Goal: Task Accomplishment & Management: Manage account settings

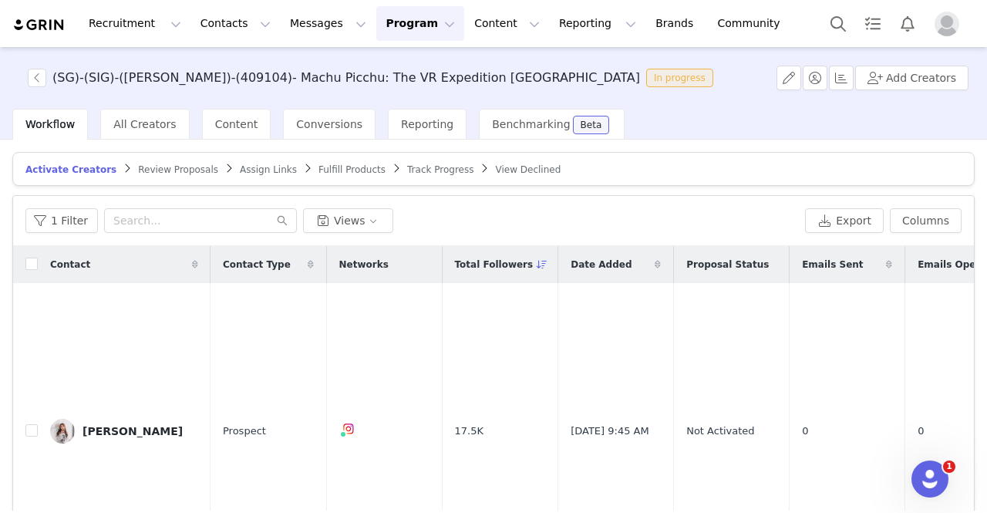
click at [393, 21] on button "Program Program" at bounding box center [420, 23] width 88 height 35
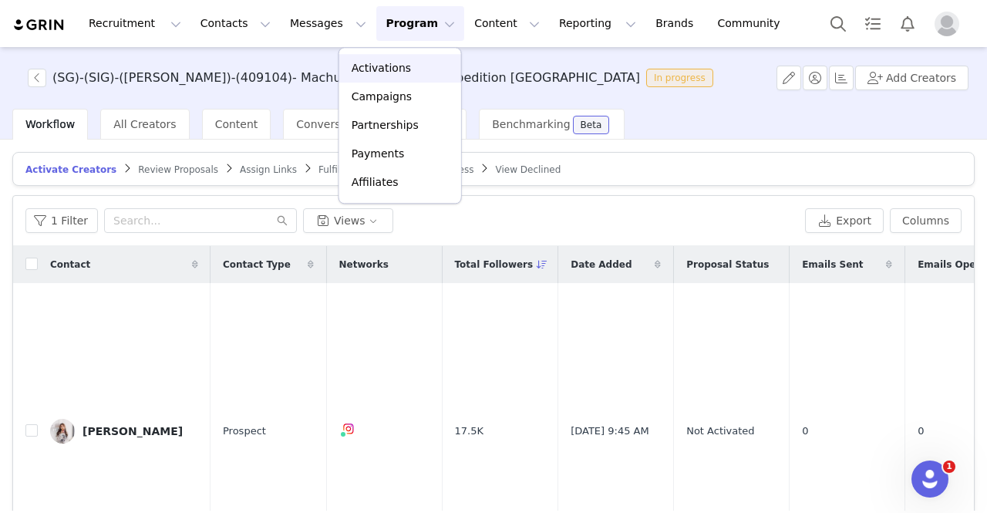
click at [393, 66] on p "Activations" at bounding box center [381, 68] width 59 height 16
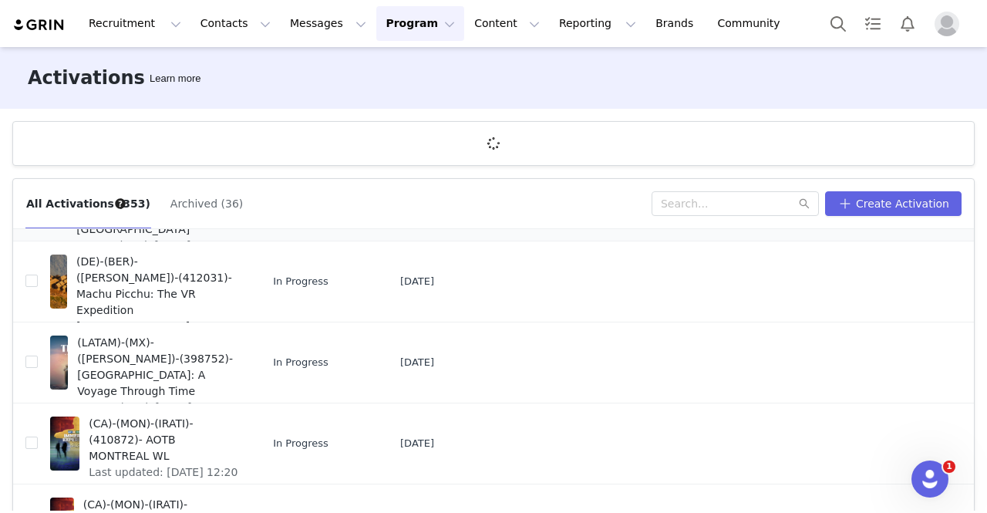
scroll to position [463, 0]
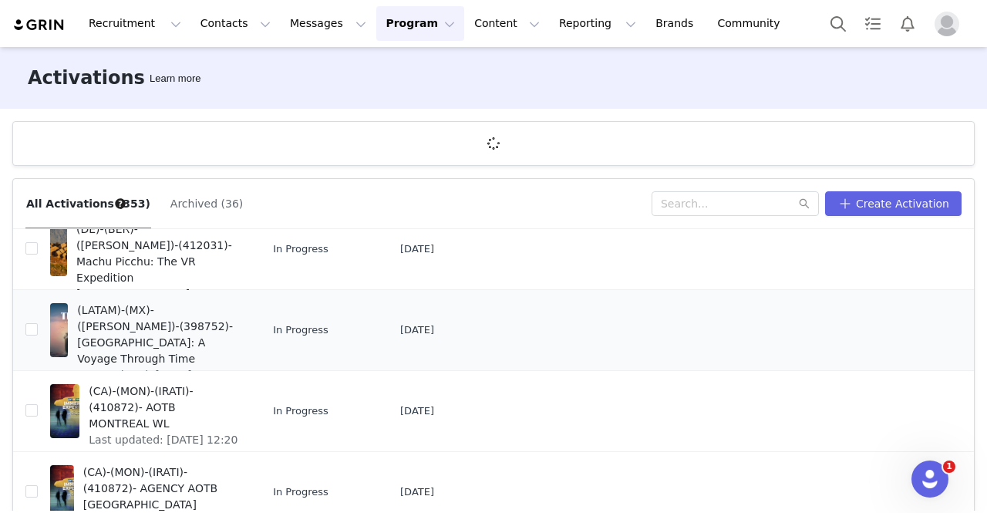
click at [165, 332] on span "(LATAM)-(MX)-([PERSON_NAME])-(398752)- [GEOGRAPHIC_DATA]: A Voyage Through Time" at bounding box center [158, 334] width 162 height 65
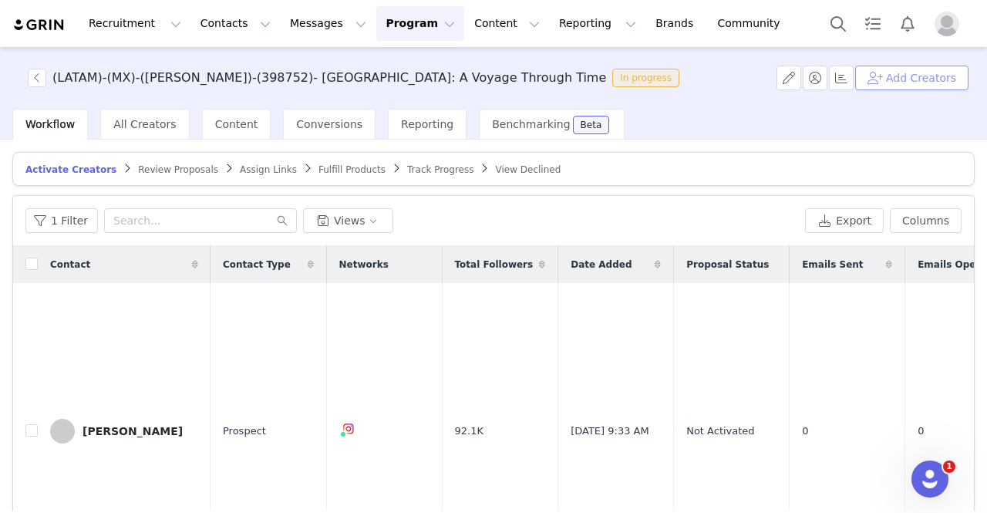
click at [940, 75] on button "Add Creators" at bounding box center [911, 78] width 113 height 25
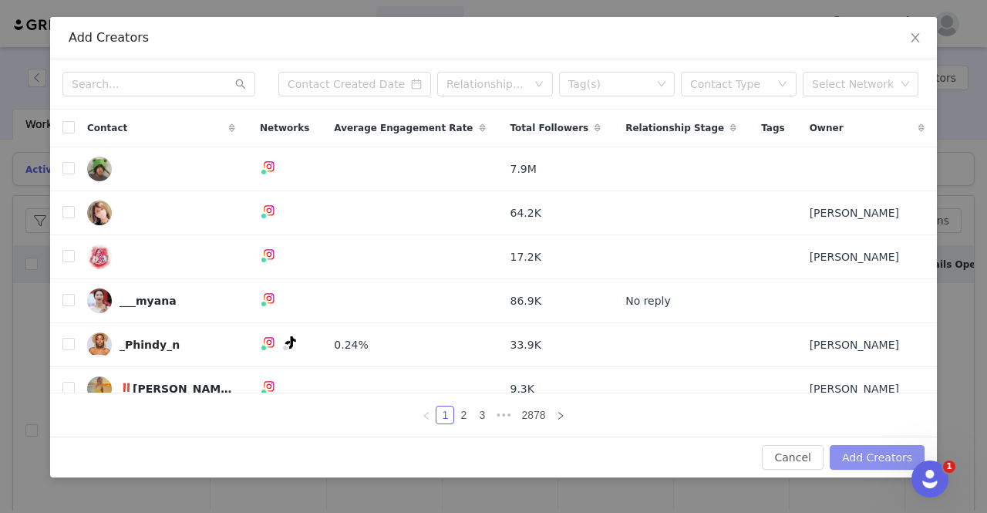
click at [867, 459] on button "Add Creators" at bounding box center [877, 457] width 95 height 25
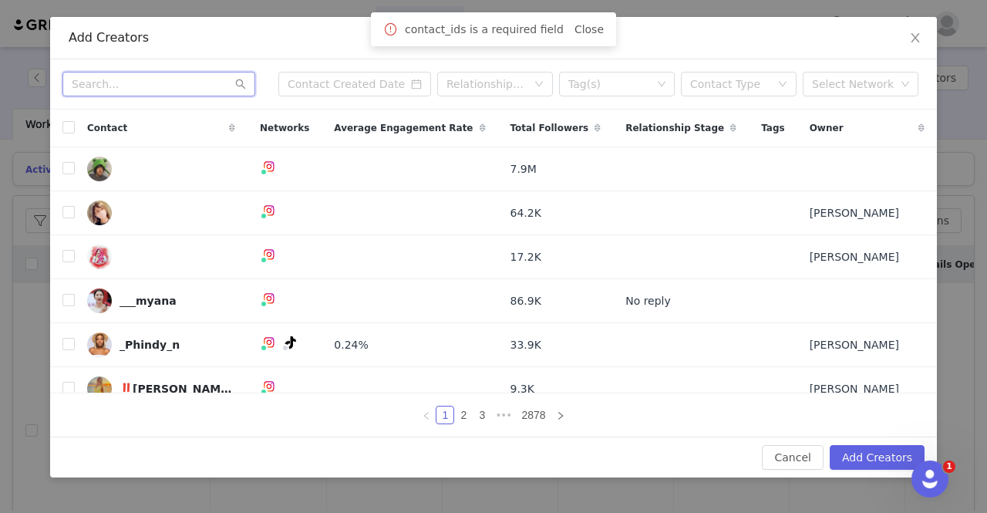
click at [129, 86] on input "text" at bounding box center [158, 84] width 193 height 25
paste input "miri_jim"
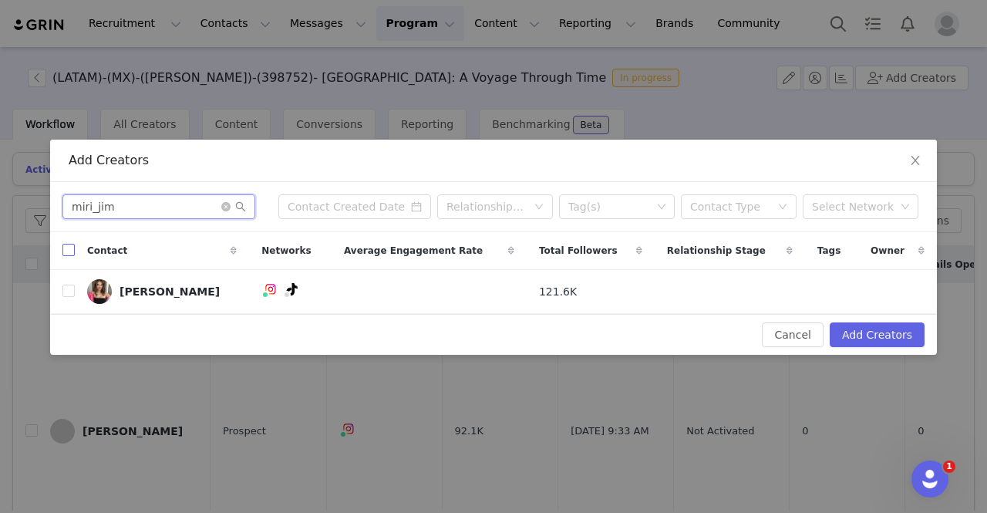
type input "miri_jim"
click at [69, 252] on input "checkbox" at bounding box center [68, 250] width 12 height 12
checkbox input "true"
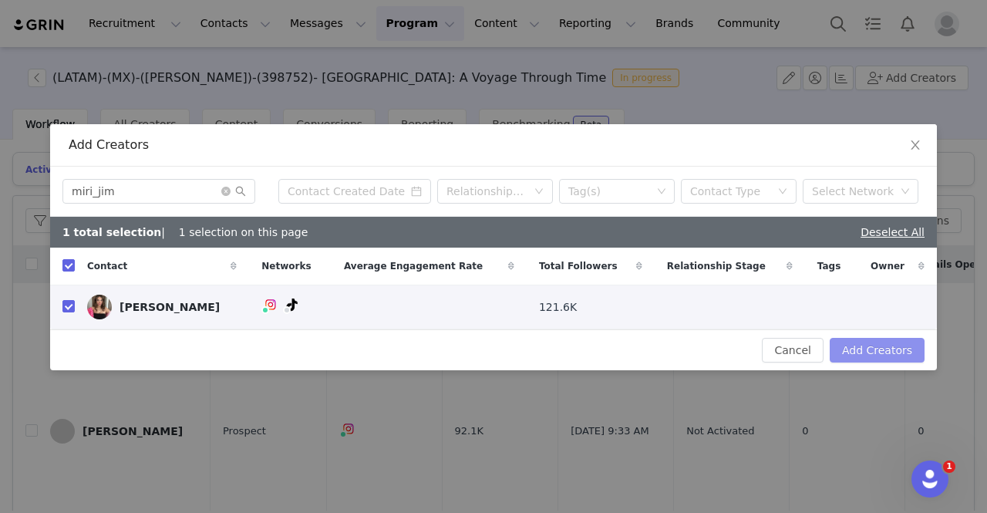
click at [872, 349] on button "Add Creators" at bounding box center [877, 350] width 95 height 25
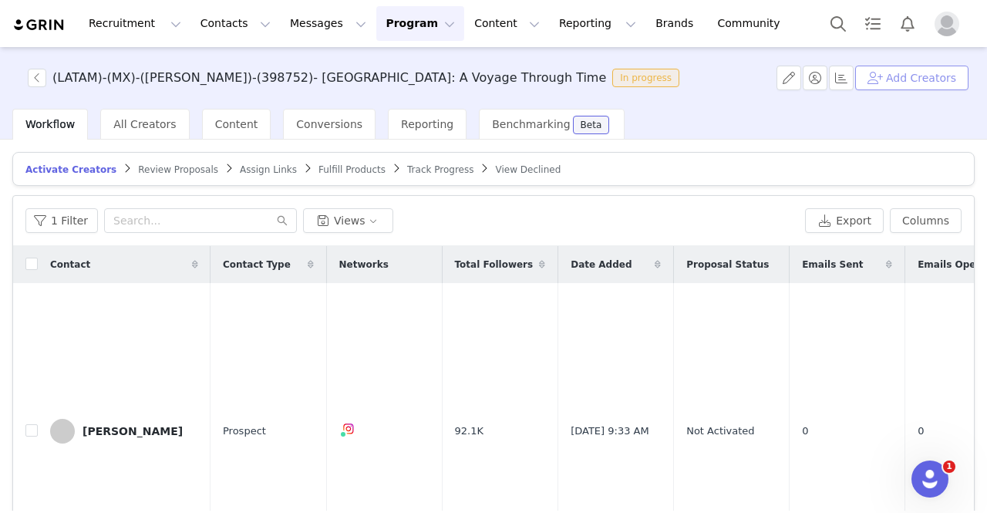
click at [929, 79] on button "Add Creators" at bounding box center [911, 78] width 113 height 25
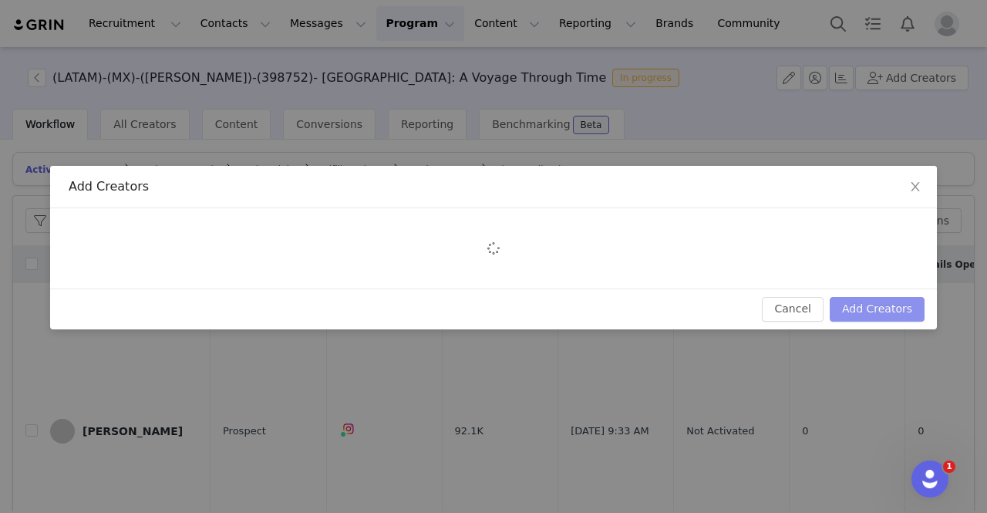
click at [900, 304] on button "Add Creators" at bounding box center [877, 309] width 95 height 25
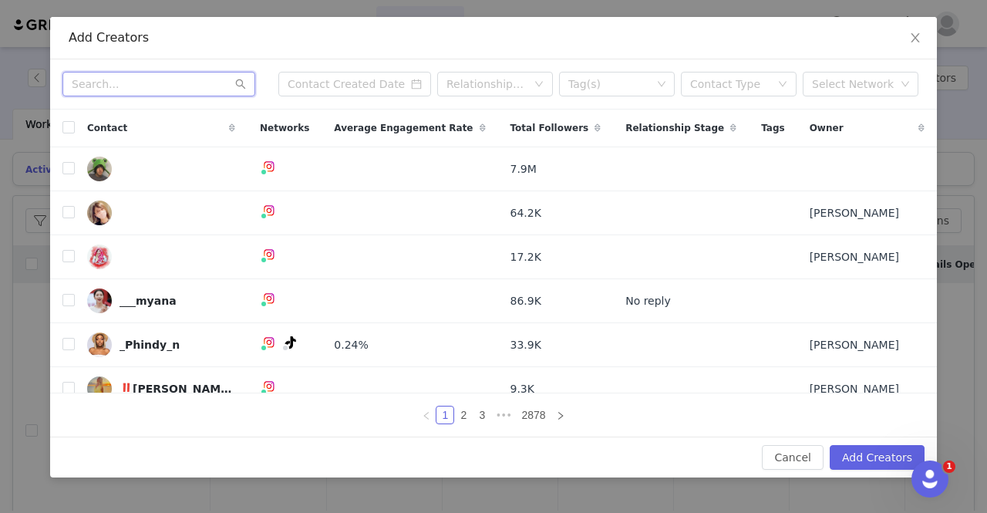
click at [91, 77] on input "text" at bounding box center [158, 84] width 193 height 25
paste input "angie_rogua"
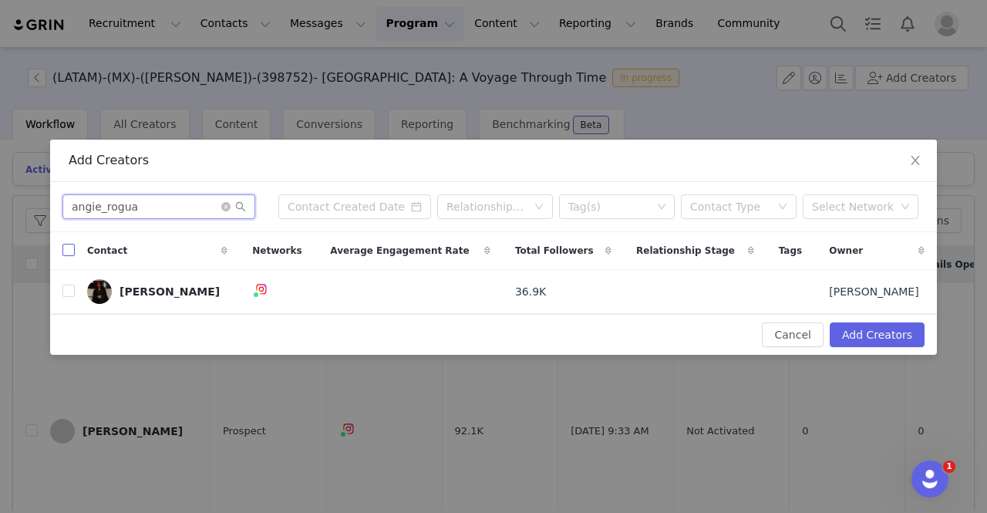
type input "angie_rogua"
click at [73, 249] on input "checkbox" at bounding box center [68, 250] width 12 height 12
checkbox input "true"
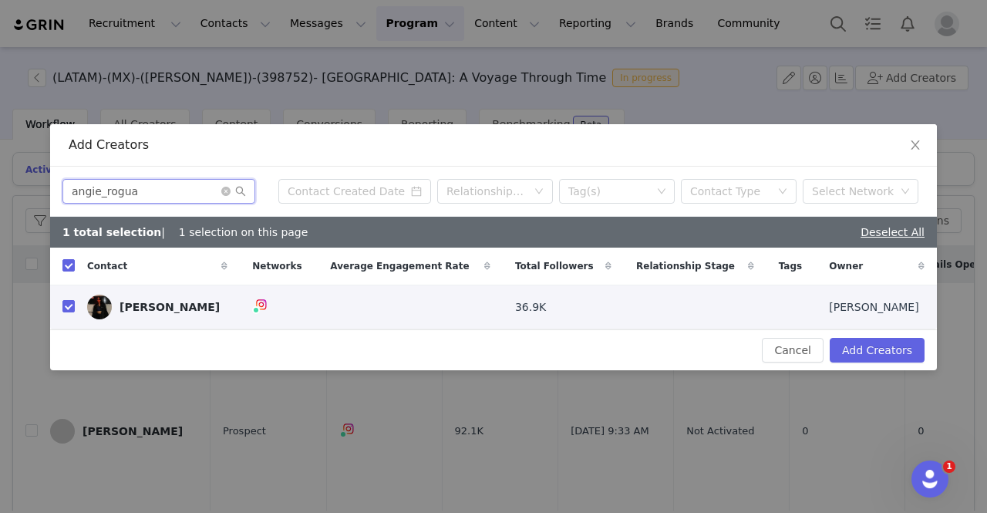
drag, startPoint x: 153, startPoint y: 195, endPoint x: 0, endPoint y: 191, distance: 152.8
click at [0, 191] on div "Add Creators angie_rogua Relationship Stage Tag(s) Contact Type Select Network …" at bounding box center [493, 256] width 987 height 513
paste input "nicoledanaeml"
type input "nicoledanaeml"
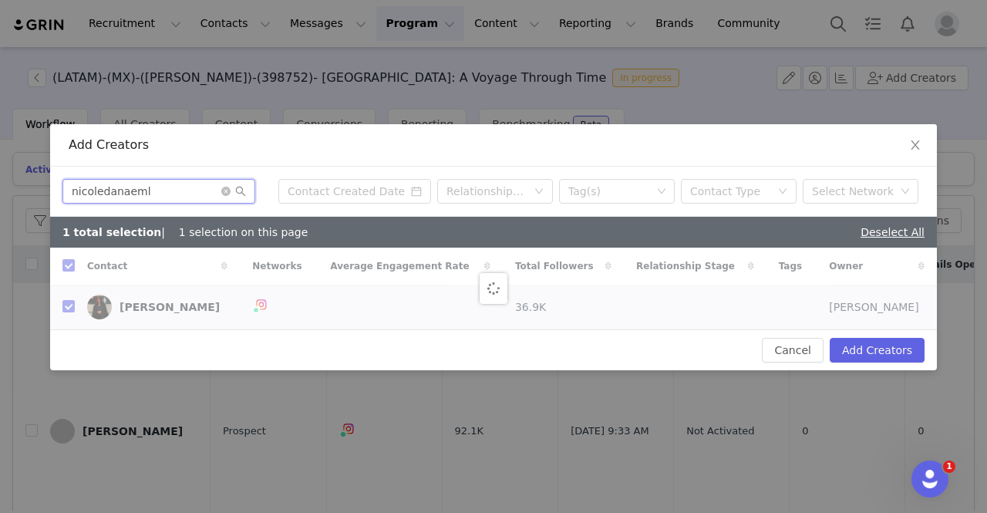
checkbox input "false"
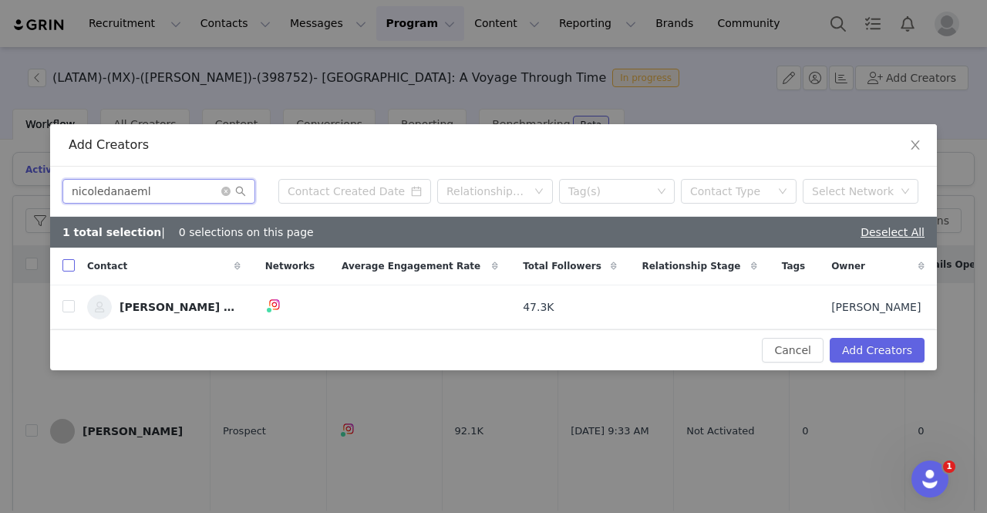
type input "nicoledanaeml"
click at [66, 266] on input "checkbox" at bounding box center [68, 265] width 12 height 12
checkbox input "true"
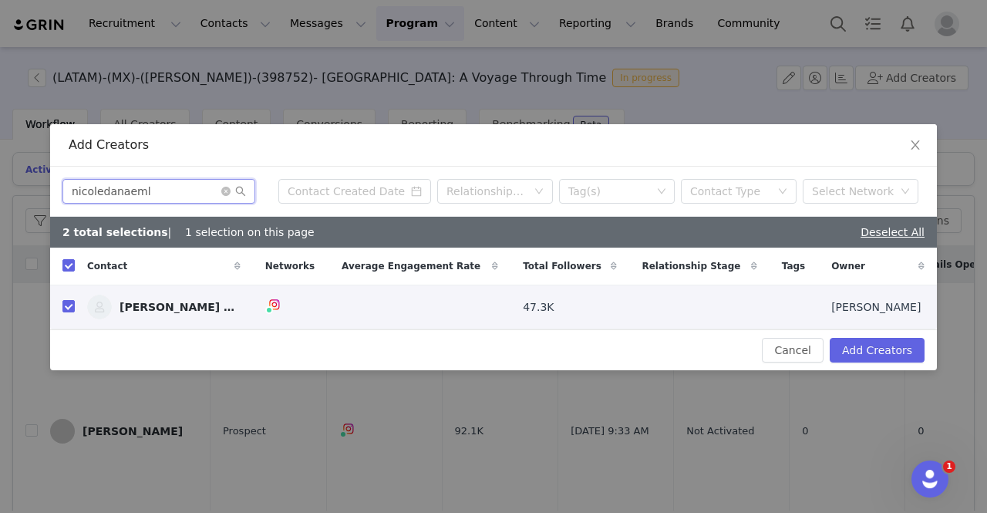
drag, startPoint x: 147, startPoint y: 195, endPoint x: 0, endPoint y: 188, distance: 147.5
click at [0, 188] on div "Add Creators nicoledanaeml Relationship Stage Tag(s) Contact Type Select Networ…" at bounding box center [493, 256] width 987 height 513
paste input "ivannacoppelz"
type input "ivannacoppelz"
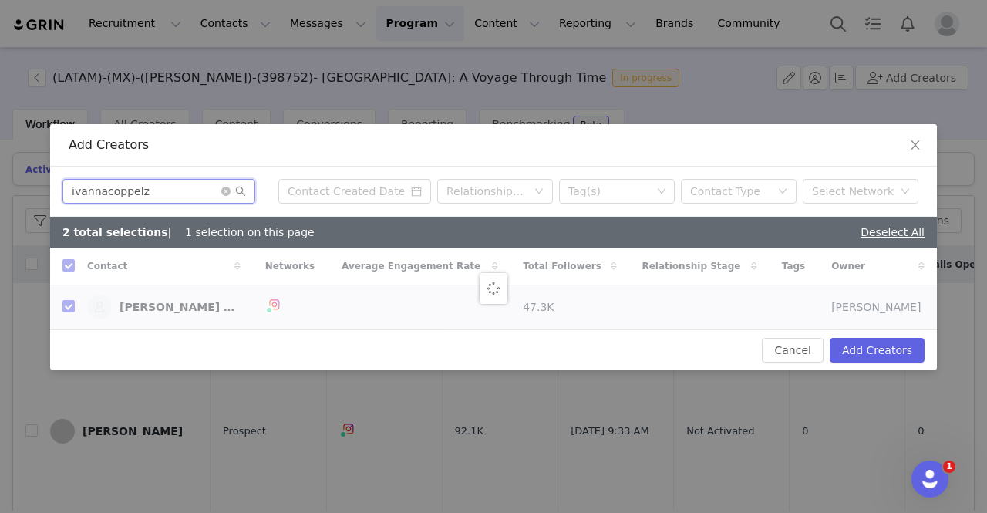
checkbox input "false"
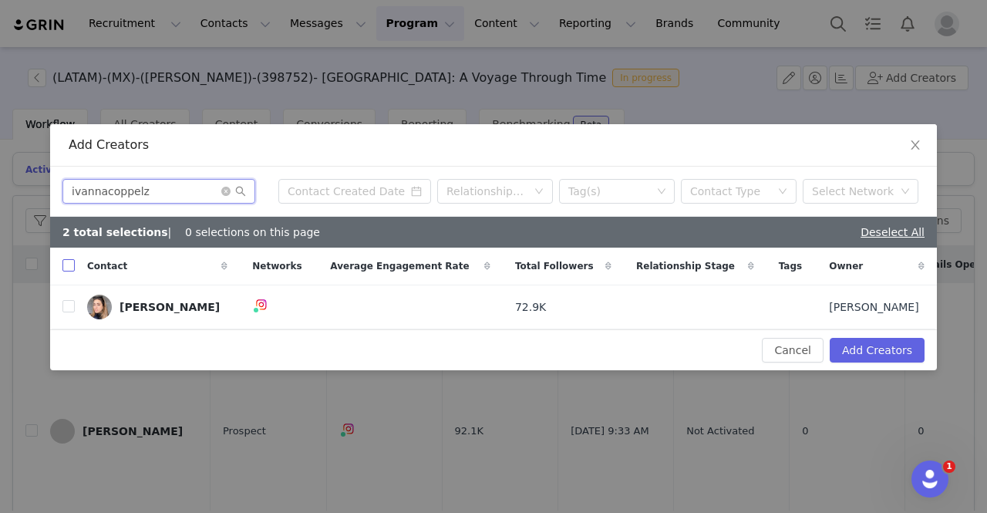
type input "ivannacoppelz"
click at [68, 265] on input "checkbox" at bounding box center [68, 265] width 12 height 12
checkbox input "true"
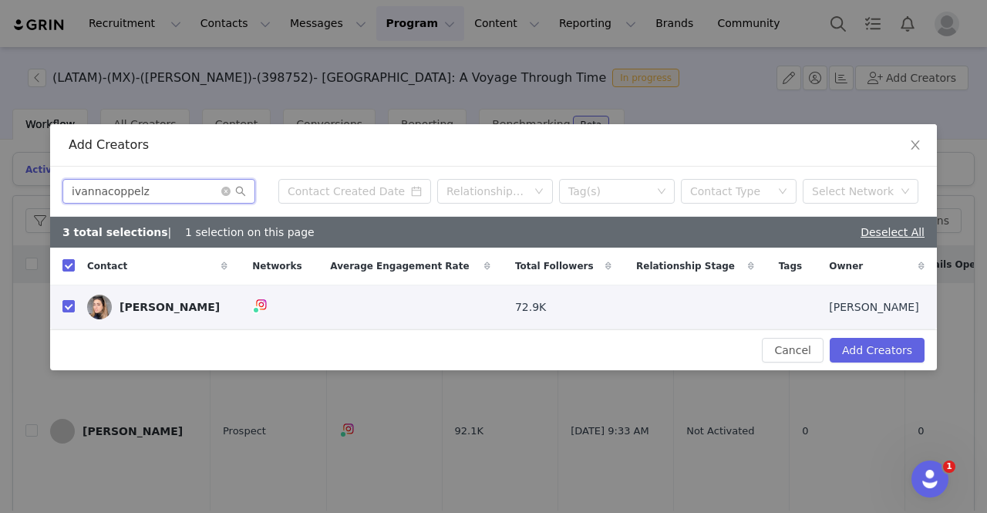
drag, startPoint x: 141, startPoint y: 199, endPoint x: 0, endPoint y: 199, distance: 141.2
click at [0, 199] on div "Add Creators ivannacoppelz Relationship Stage Tag(s) Contact Type Select Networ…" at bounding box center [493, 256] width 987 height 513
paste input "anapaucastro"
type input "anapaucastro"
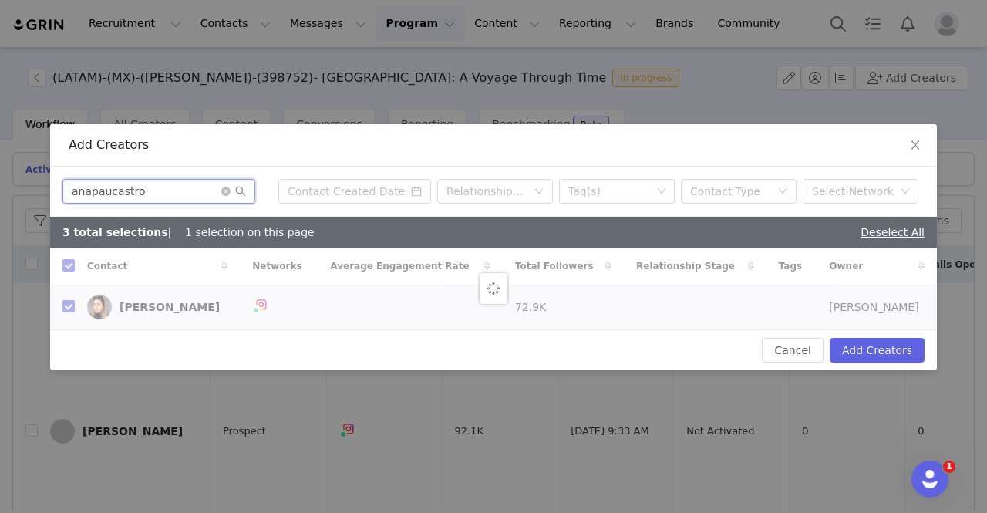
checkbox input "false"
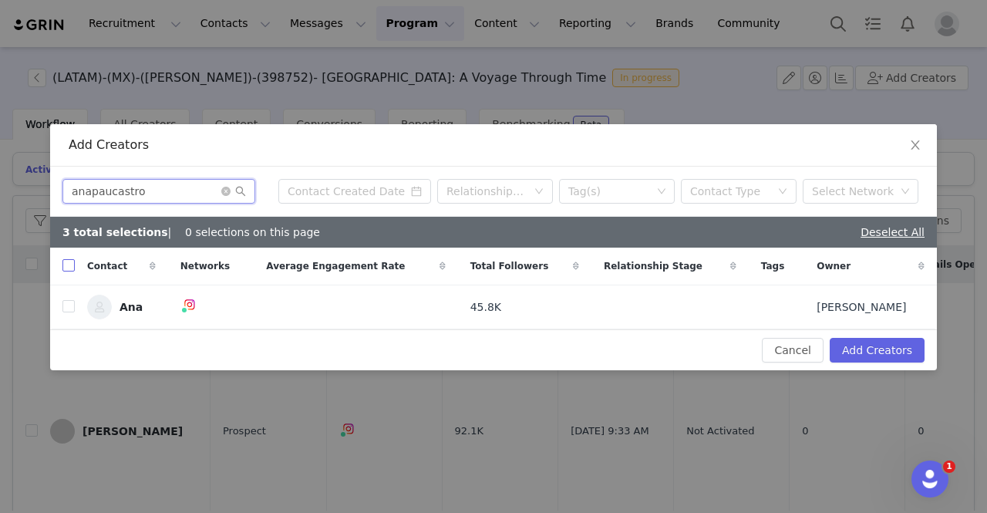
type input "anapaucastro"
click at [73, 268] on input "checkbox" at bounding box center [68, 265] width 12 height 12
checkbox input "true"
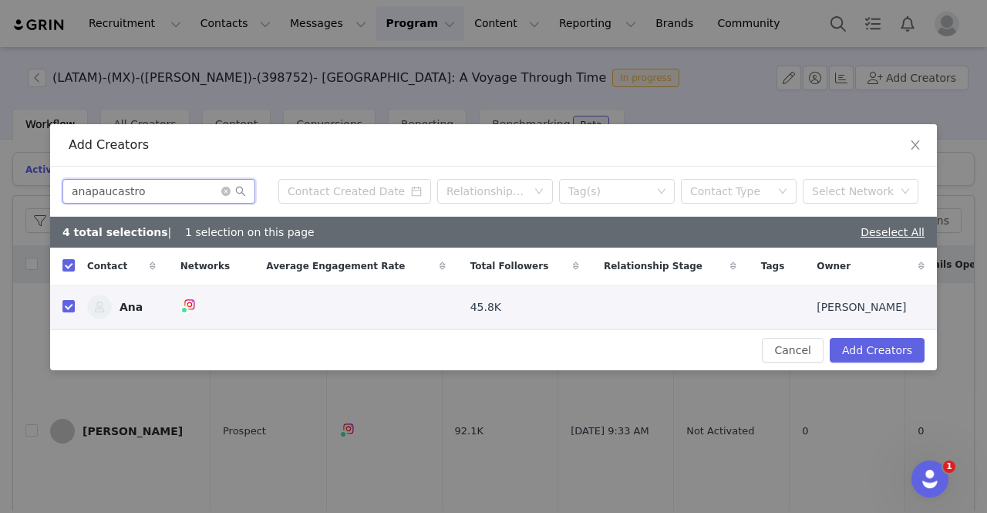
drag, startPoint x: 150, startPoint y: 197, endPoint x: 14, endPoint y: 195, distance: 135.8
click at [14, 195] on div "Add Creators anapaucastro Relationship Stage Tag(s) Contact Type Select Network…" at bounding box center [493, 256] width 987 height 513
paste input "melissavidales_"
type input "melissavidales_"
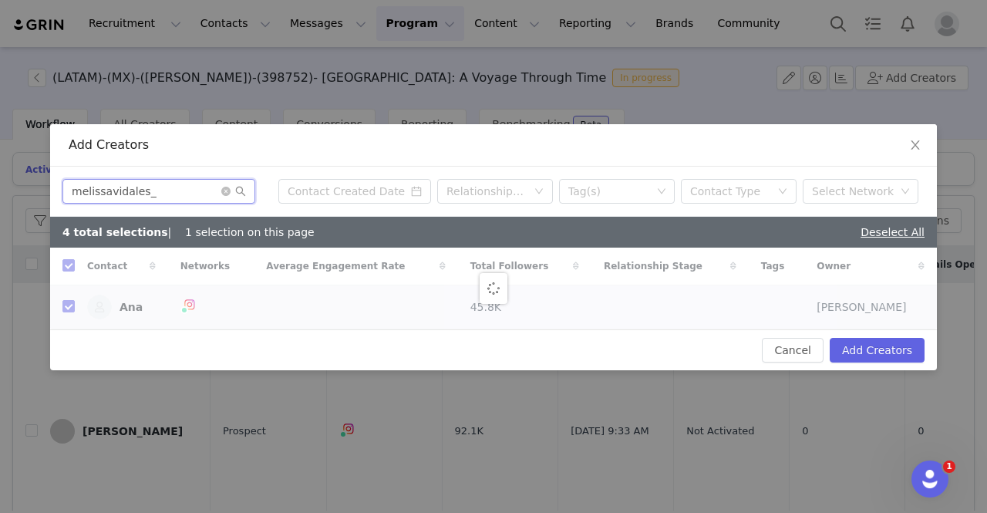
checkbox input "false"
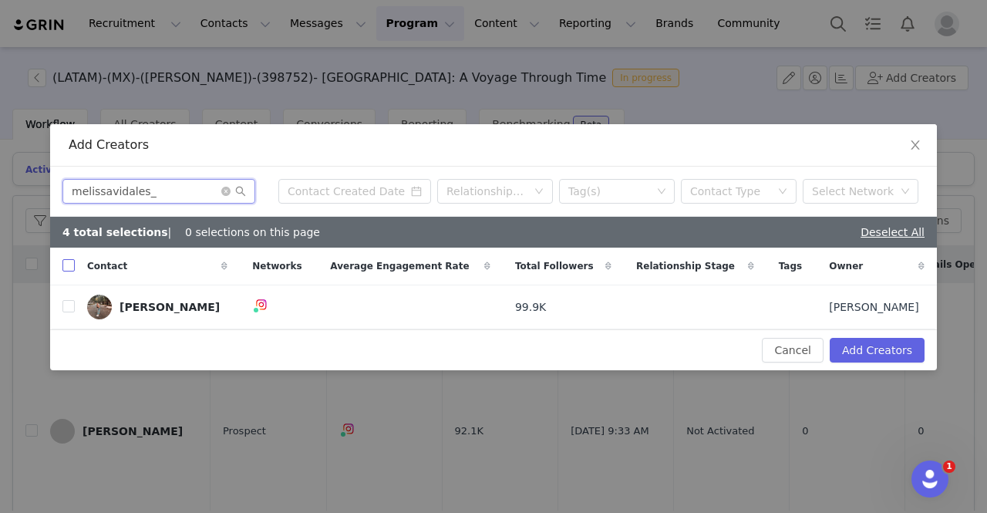
type input "melissavidales_"
click at [69, 273] on label at bounding box center [68, 266] width 12 height 16
click at [69, 272] on input "checkbox" at bounding box center [68, 265] width 12 height 12
checkbox input "true"
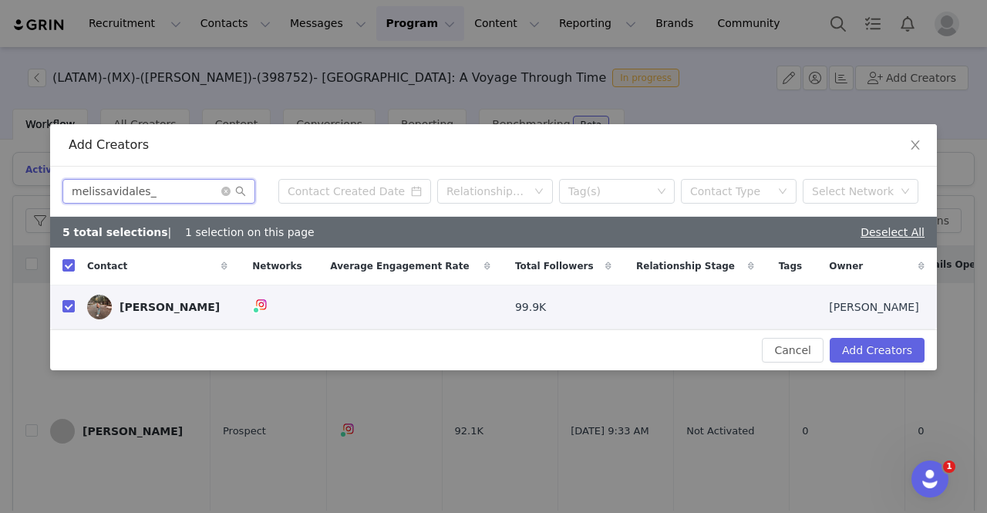
drag, startPoint x: 153, startPoint y: 195, endPoint x: 0, endPoint y: 189, distance: 152.9
click at [0, 189] on div "Add Creators melissavidales_ Relationship Stage Tag(s) Contact Type Select Netw…" at bounding box center [493, 256] width 987 height 513
paste input "fernanda_rl"
type input "fernanda_rl_"
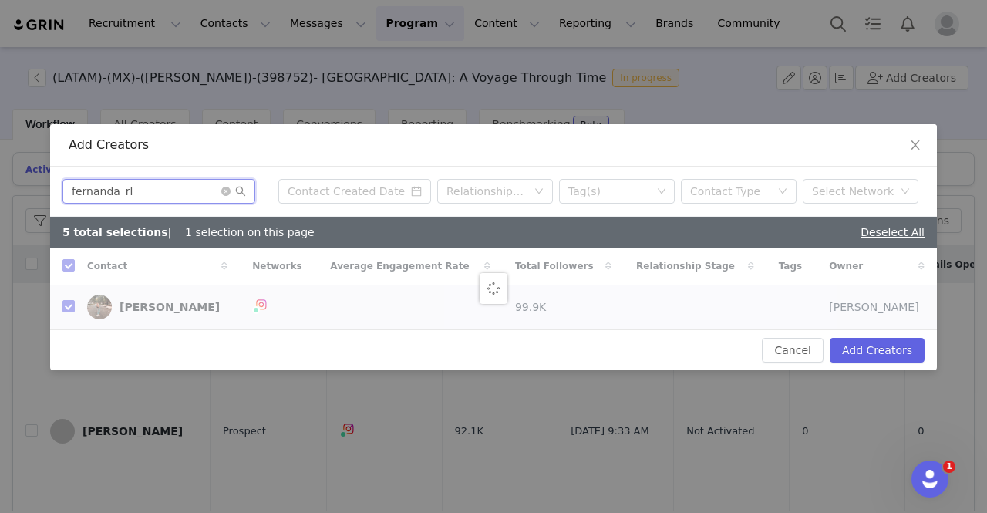
checkbox input "false"
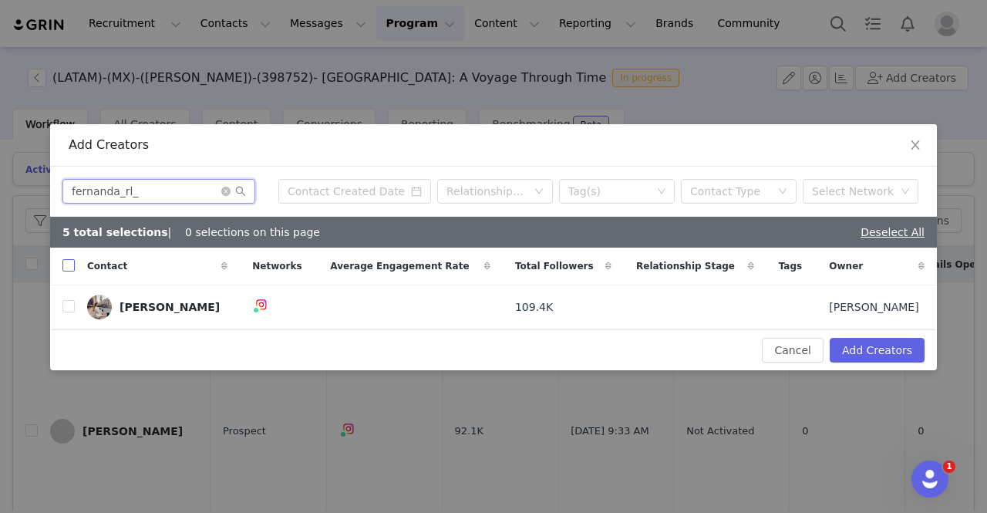
type input "fernanda_rl_"
click at [67, 269] on input "checkbox" at bounding box center [68, 265] width 12 height 12
checkbox input "true"
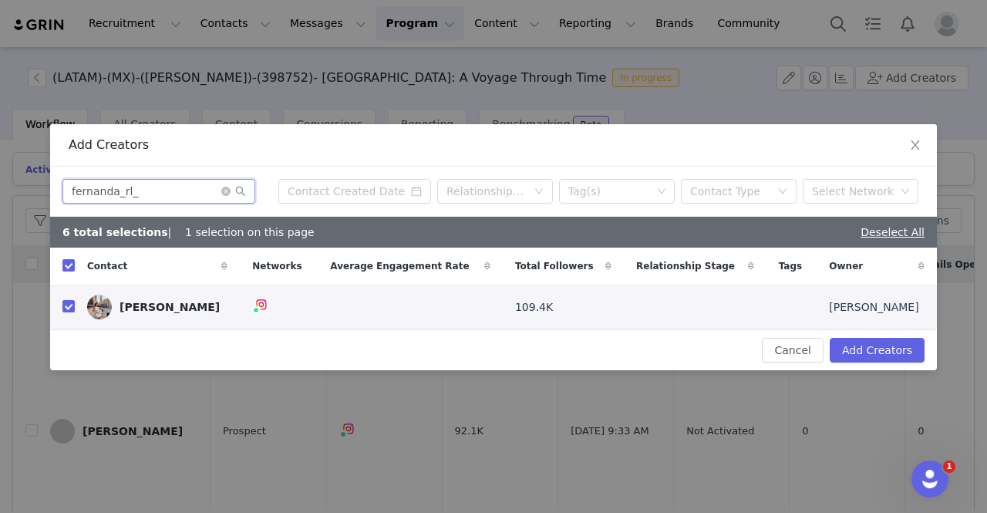
click at [0, 180] on div "Add Creators [PERSON_NAME] Relationship Stage Tag(s) Contact Type Select Networ…" at bounding box center [493, 256] width 987 height 513
paste input "michelledecont"
type input "michelledecont"
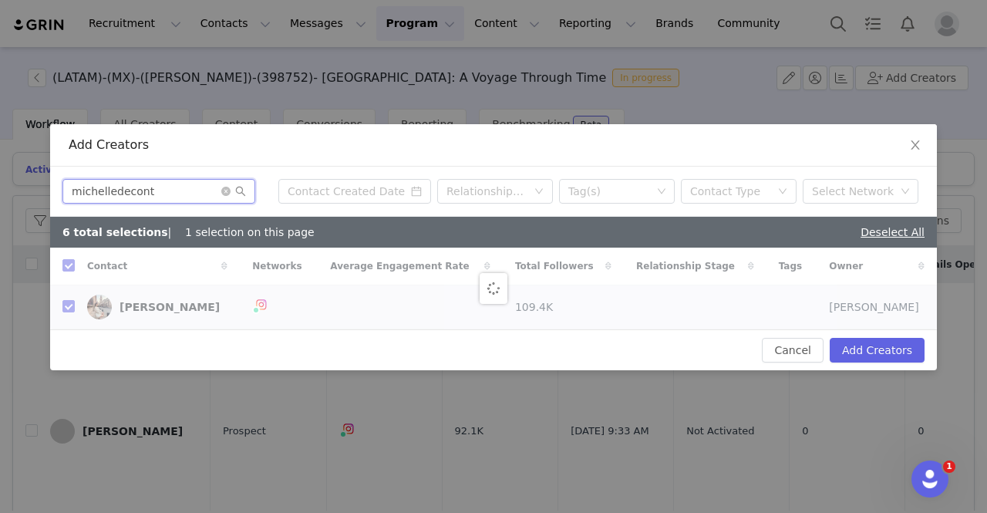
checkbox input "false"
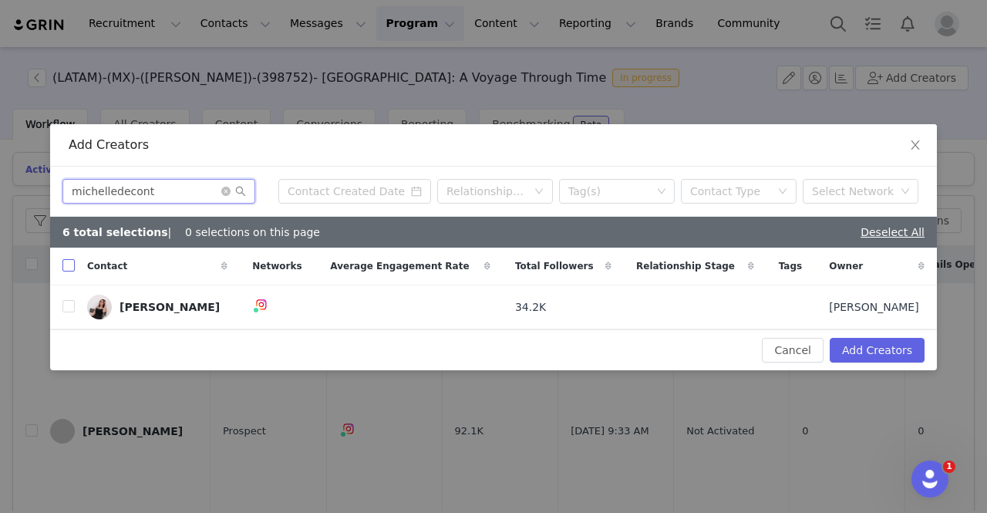
type input "michelledecont"
click at [69, 265] on input "checkbox" at bounding box center [68, 265] width 12 height 12
checkbox input "true"
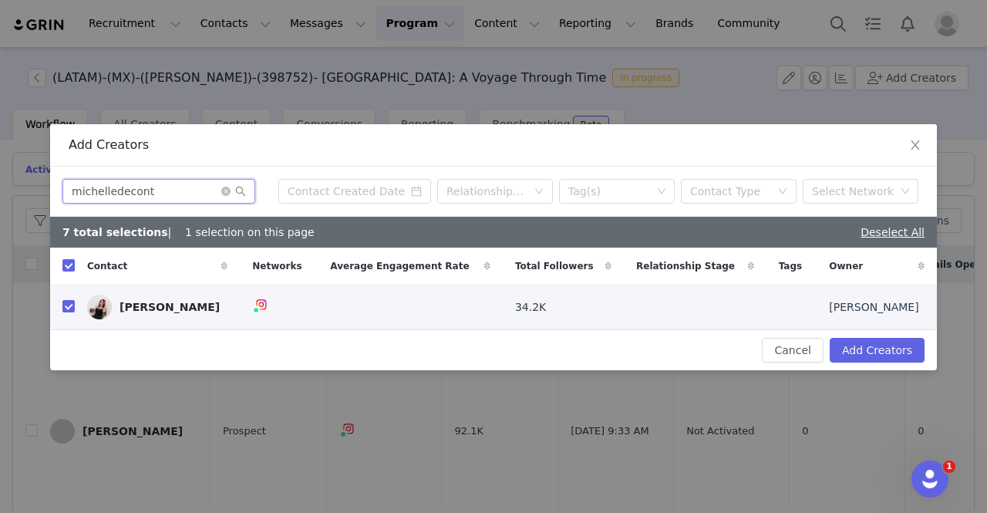
drag, startPoint x: 154, startPoint y: 189, endPoint x: 22, endPoint y: 192, distance: 132.7
click at [22, 192] on div "Add Creators michelledecont Relationship Stage Tag(s) Contact Type Select Netwo…" at bounding box center [493, 256] width 987 height 513
paste input "i.vanulya"
type input "i.vanulya"
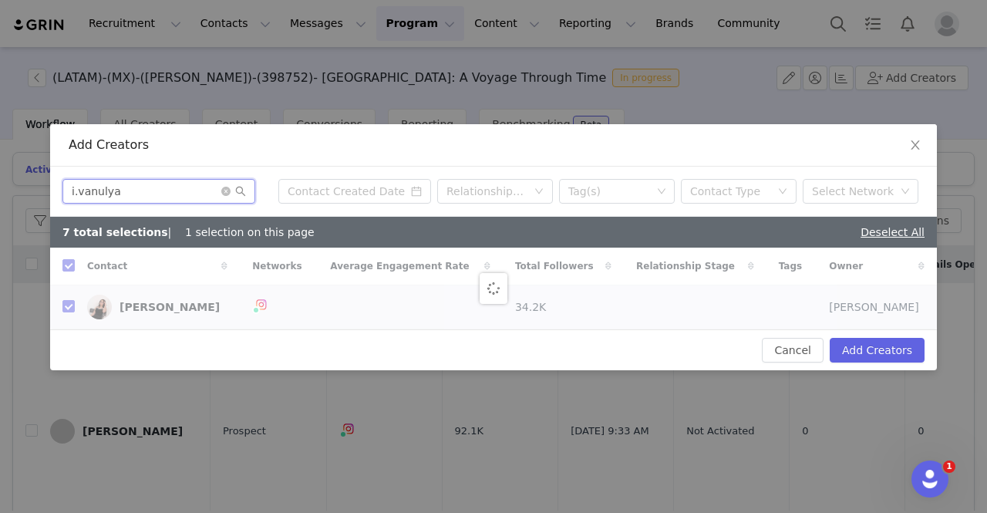
checkbox input "false"
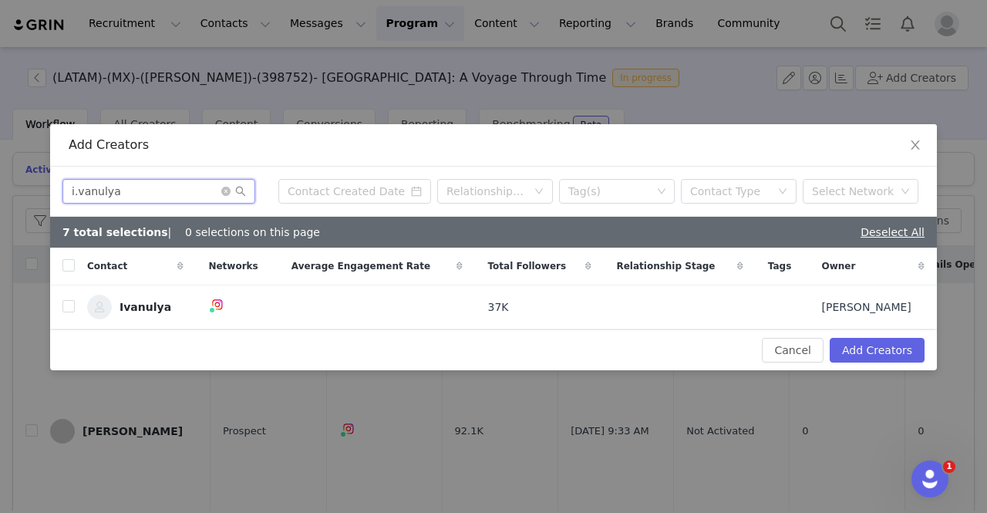
type input "i.vanulya"
click at [69, 263] on input "checkbox" at bounding box center [68, 265] width 12 height 12
checkbox input "true"
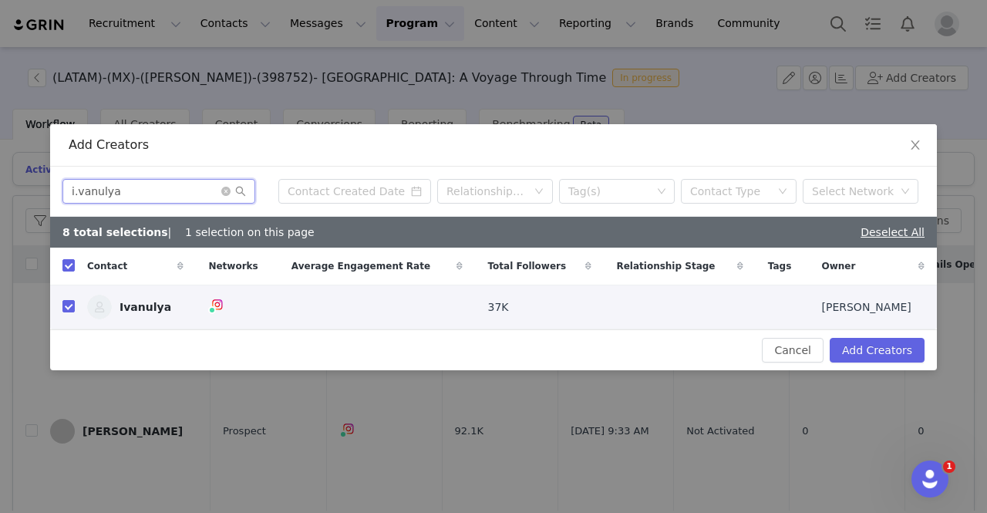
drag, startPoint x: 147, startPoint y: 194, endPoint x: 10, endPoint y: 200, distance: 137.4
click at [10, 200] on div "Add Creators i.vanulya Relationship Stage Tag(s) Contact Type Select Network 8 …" at bounding box center [493, 256] width 987 height 513
paste input "r0ckalet4"
type input "r0ckalet4"
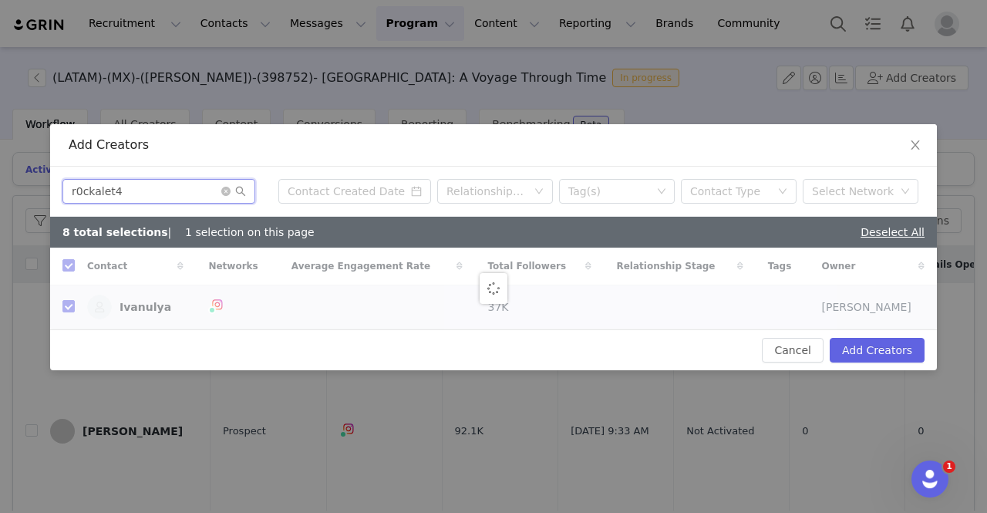
checkbox input "false"
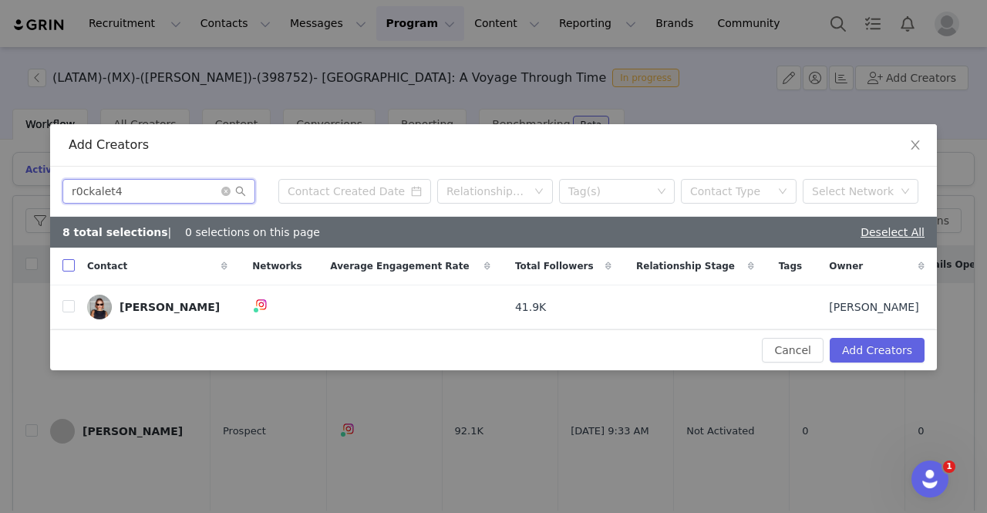
type input "r0ckalet4"
click at [69, 262] on input "checkbox" at bounding box center [68, 265] width 12 height 12
checkbox input "true"
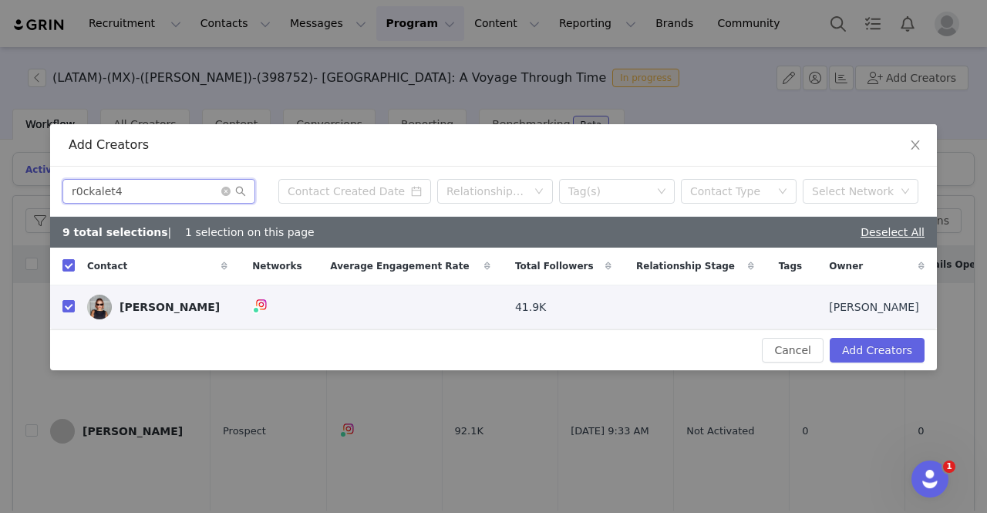
drag, startPoint x: 130, startPoint y: 189, endPoint x: 0, endPoint y: 189, distance: 130.4
click at [0, 189] on div "Add Creators r0ckalet4 Relationship Stage Tag(s) Contact Type Select Network 9 …" at bounding box center [493, 256] width 987 height 513
paste input "marileidyramoss"
type input "marileidyramoss"
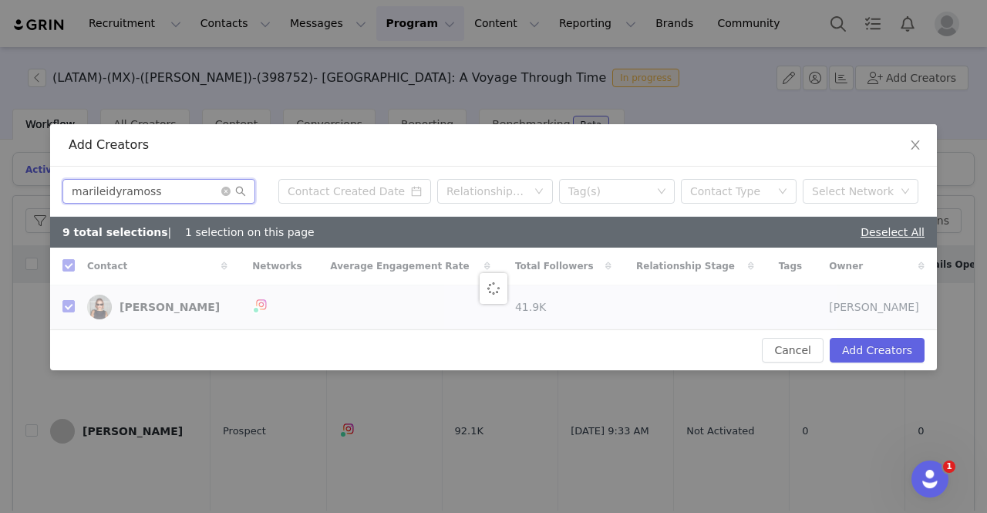
checkbox input "false"
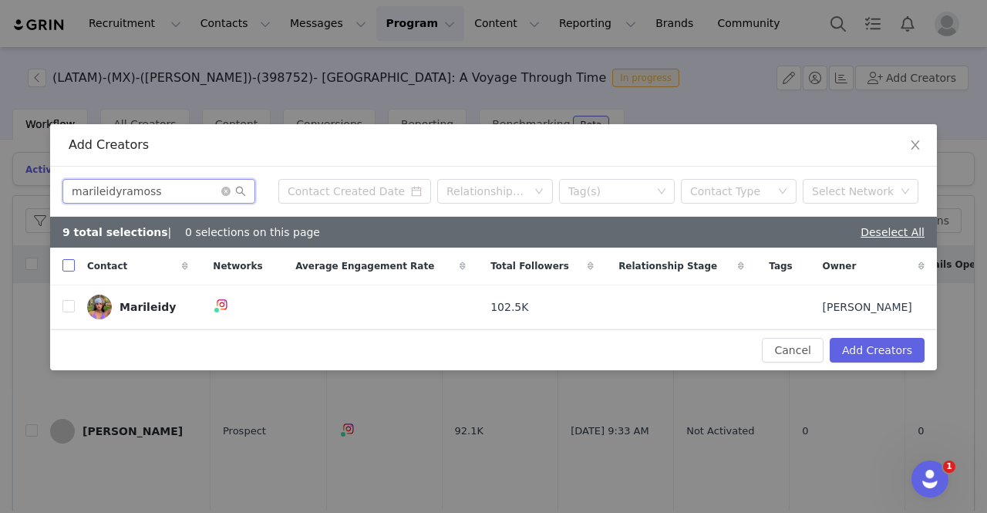
type input "marileidyramoss"
click at [62, 261] on input "checkbox" at bounding box center [68, 265] width 12 height 12
checkbox input "true"
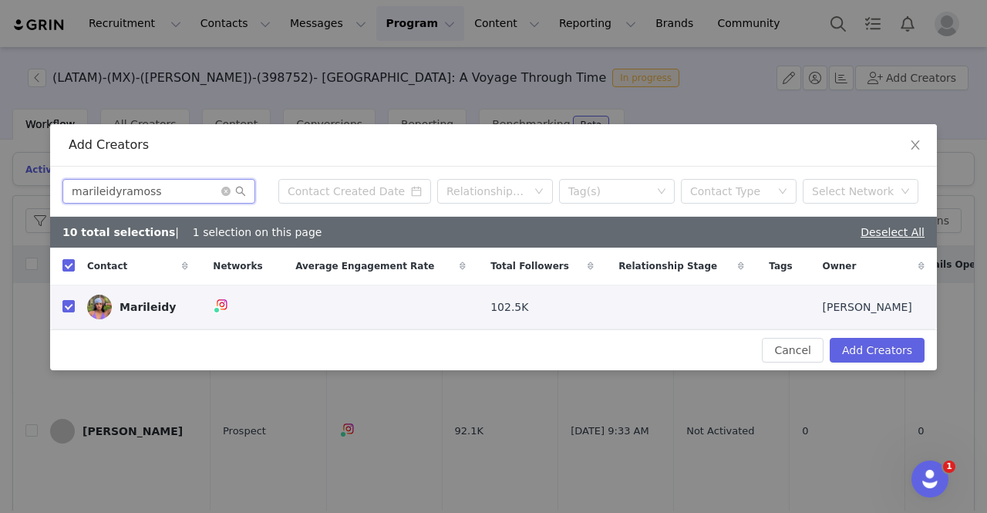
drag, startPoint x: 151, startPoint y: 201, endPoint x: 0, endPoint y: 194, distance: 151.3
click at [0, 194] on div "Add Creators marileidyramoss Relationship Stage Tag(s) Contact Type Select Netw…" at bounding box center [493, 256] width 987 height 513
paste input "paulina_ruizmenendez"
type input "paulina_ruizmenendez"
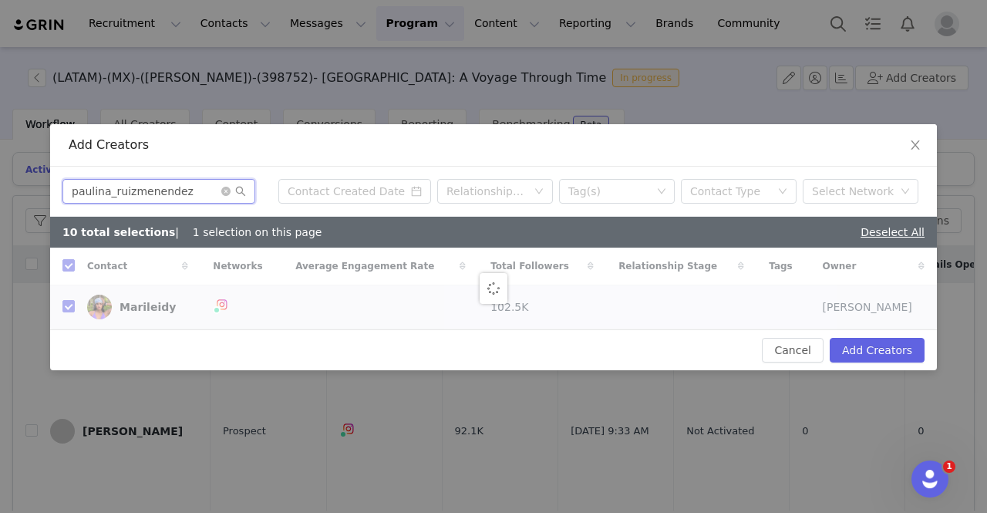
checkbox input "false"
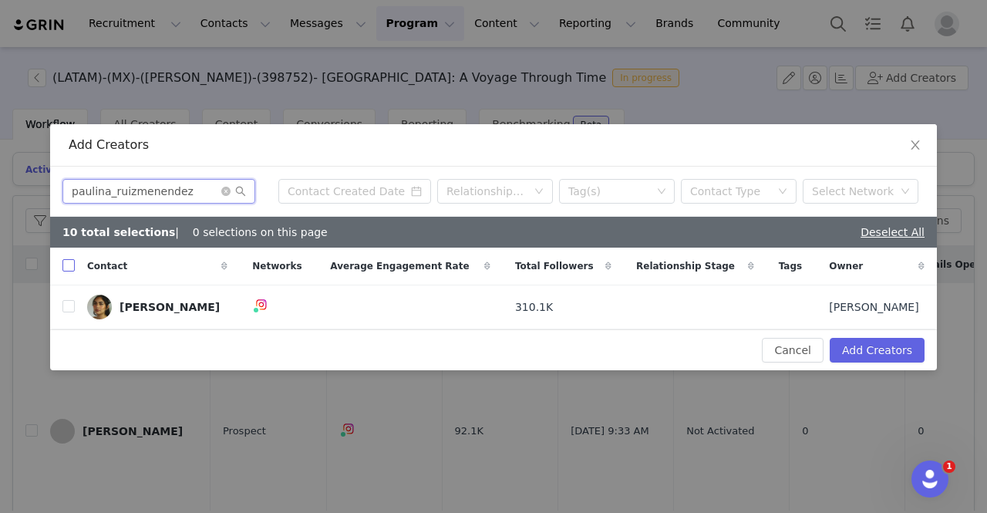
type input "paulina_ruizmenendez"
click at [65, 265] on input "checkbox" at bounding box center [68, 265] width 12 height 12
checkbox input "true"
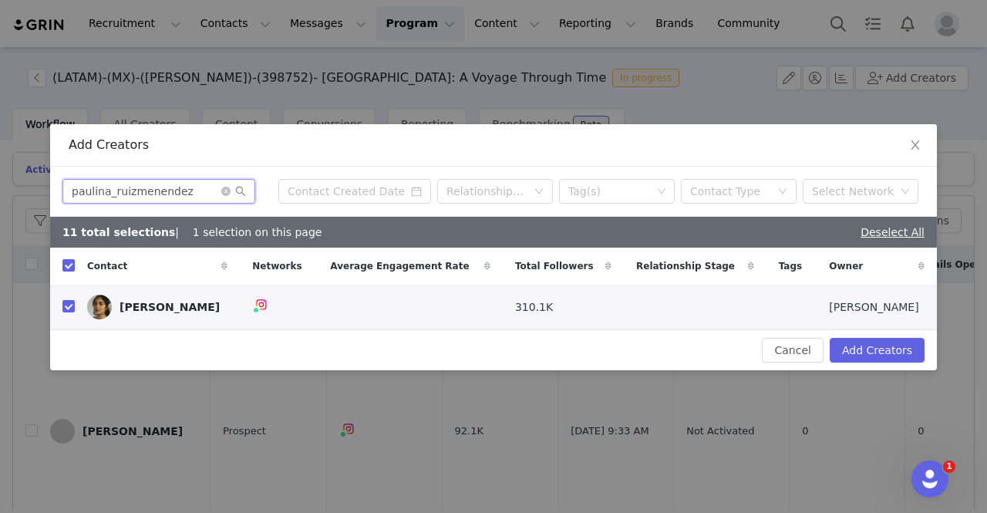
drag, startPoint x: 33, startPoint y: 160, endPoint x: 0, endPoint y: 123, distance: 50.3
click at [0, 123] on div "Add Creators [PERSON_NAME] Relationship Stage Tag(s) Contact Type Select Networ…" at bounding box center [493, 256] width 987 height 513
paste input "maaaaakyy"
type input "maaaaakyy"
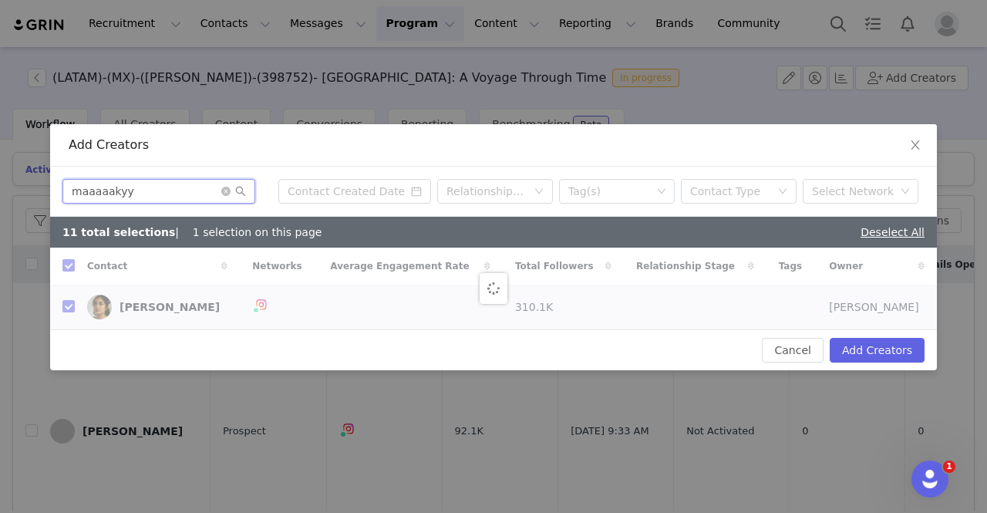
checkbox input "false"
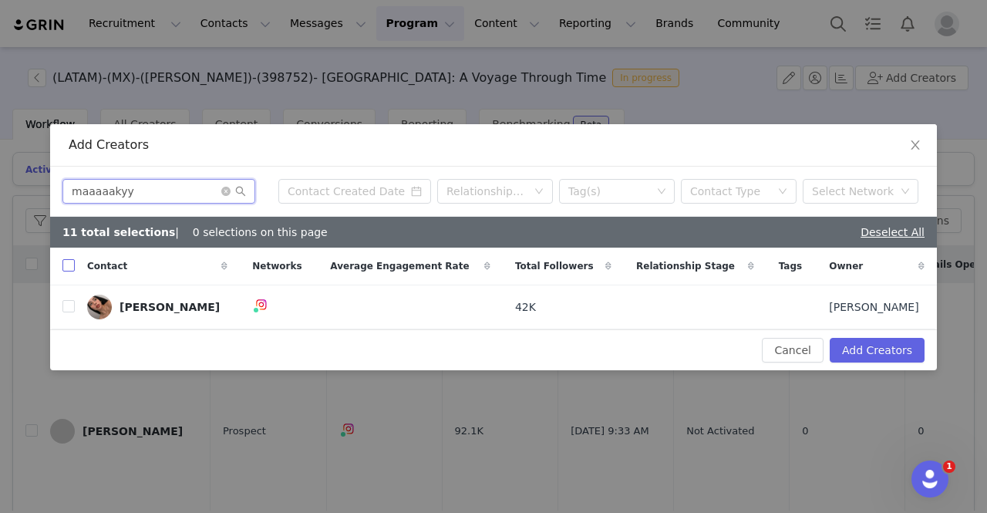
type input "maaaaakyy"
click at [73, 265] on input "checkbox" at bounding box center [68, 265] width 12 height 12
checkbox input "true"
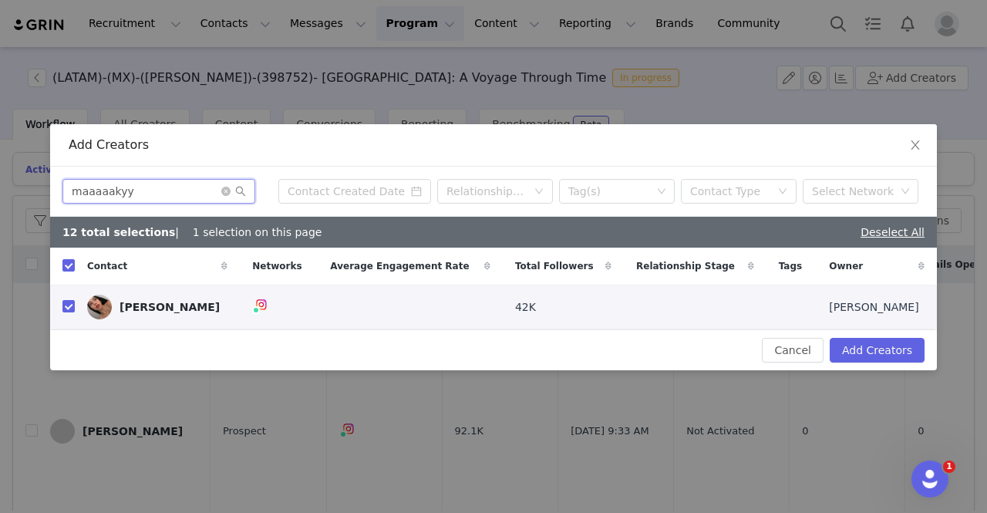
drag, startPoint x: 137, startPoint y: 191, endPoint x: 19, endPoint y: 191, distance: 118.8
click at [19, 191] on div "Add Creators maaaaakyy Relationship Stage Tag(s) Contact Type Select Network 12…" at bounding box center [493, 256] width 987 height 513
paste input "ilil"
type input "mililyy"
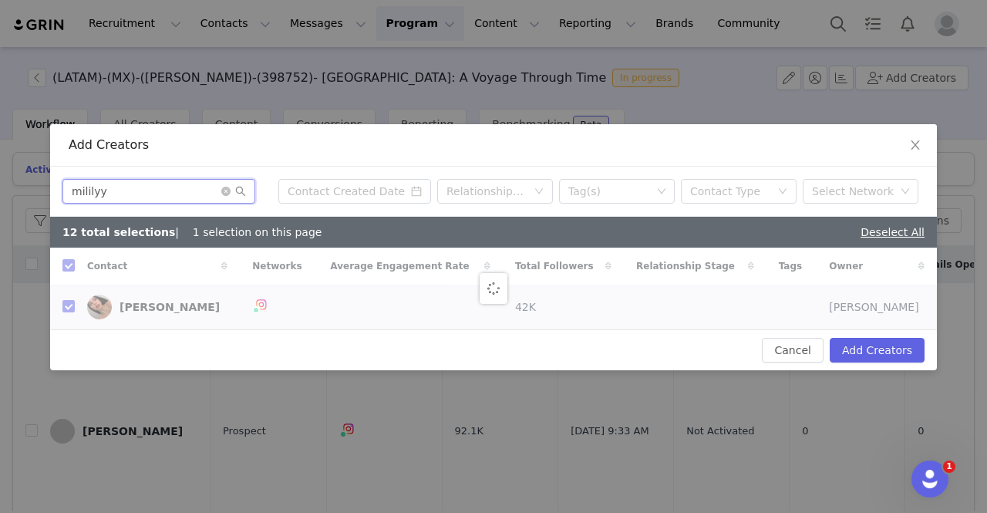
checkbox input "false"
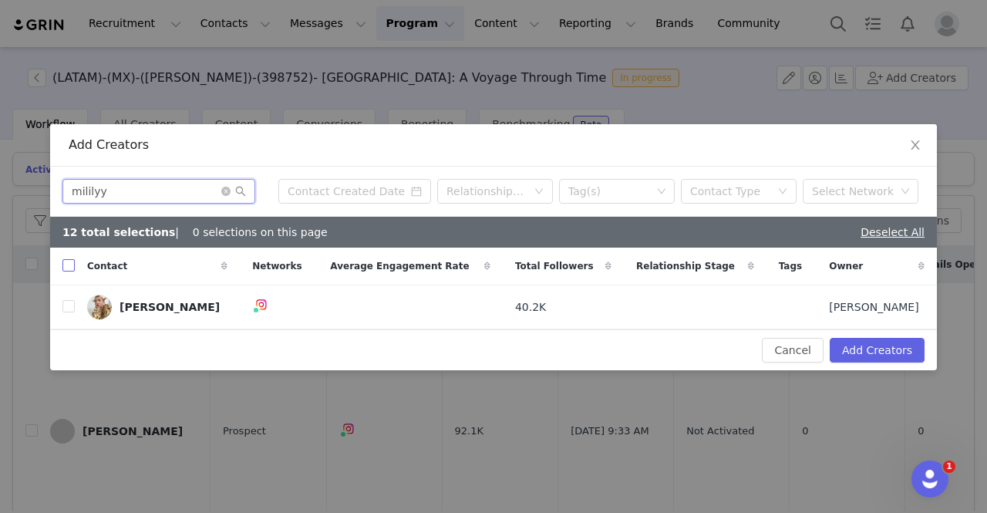
type input "mililyy"
click at [66, 271] on input "checkbox" at bounding box center [68, 265] width 12 height 12
checkbox input "true"
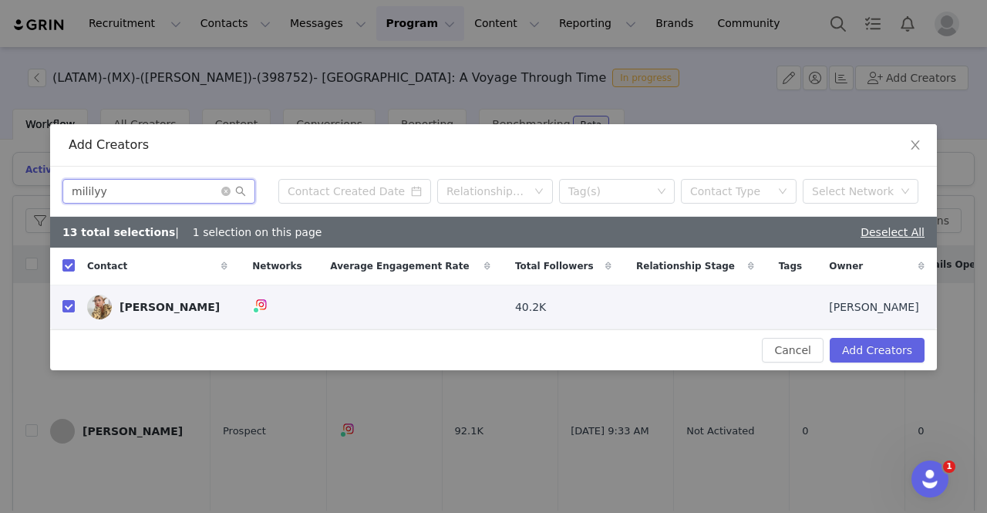
drag, startPoint x: 145, startPoint y: 194, endPoint x: 0, endPoint y: 186, distance: 145.2
click at [0, 186] on div "Add Creators mililyy Relationship Stage Tag(s) Contact Type Select Network 13 t…" at bounding box center [493, 256] width 987 height 513
paste input "chellealvarz"
type input "michellealvarz"
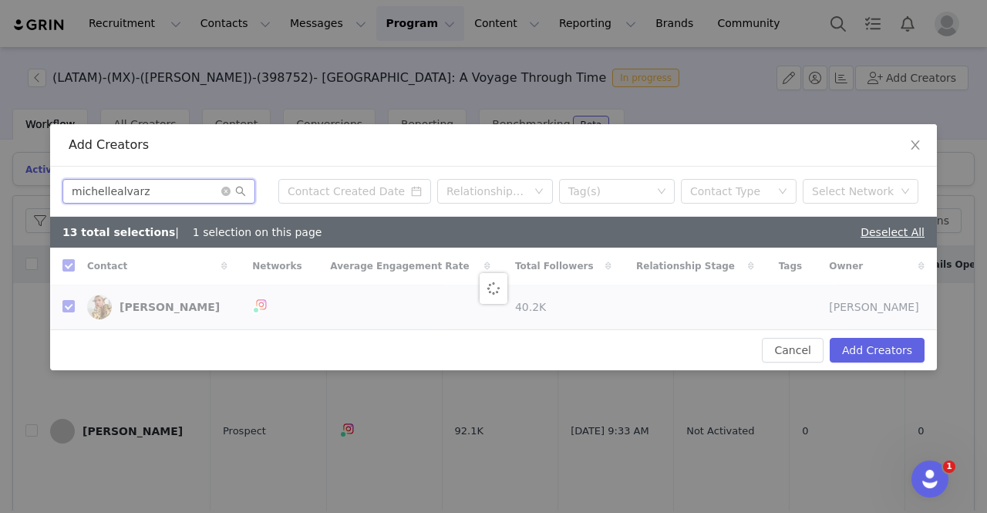
checkbox input "false"
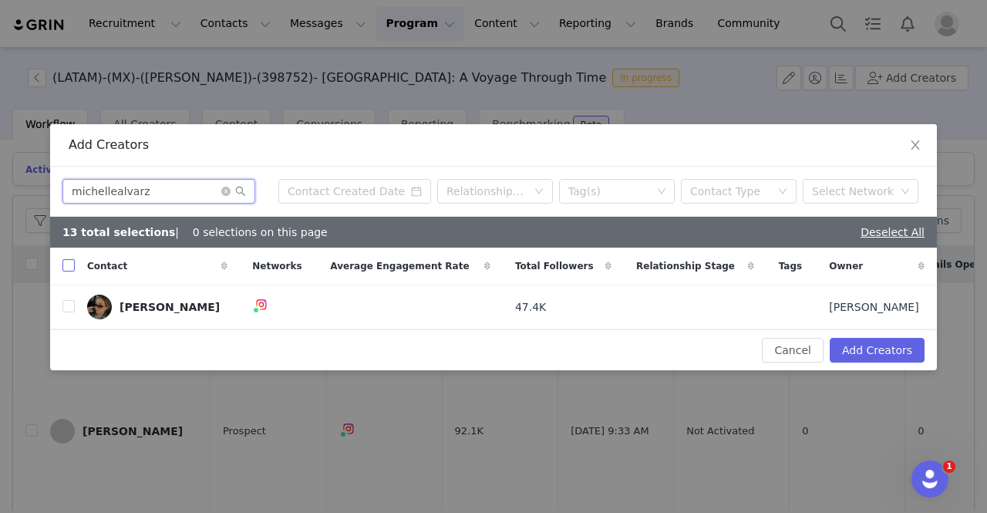
type input "michellealvarz"
click at [72, 265] on input "checkbox" at bounding box center [68, 265] width 12 height 12
checkbox input "true"
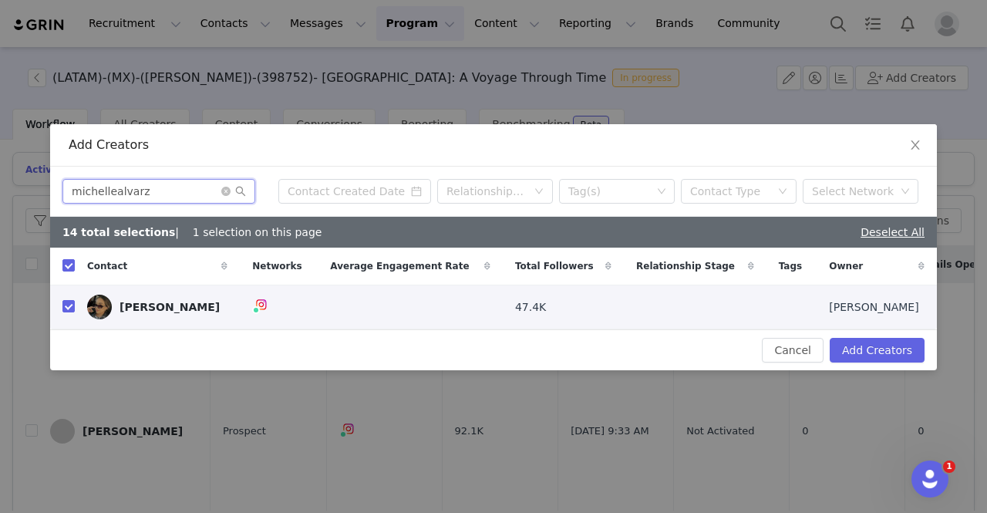
drag, startPoint x: 159, startPoint y: 194, endPoint x: 0, endPoint y: 161, distance: 162.2
click at [0, 161] on div "Add Creators michellealvarz Relationship Stage Tag(s) Contact Type Select Netwo…" at bounding box center [493, 256] width 987 height 513
paste input "aaru_sosa"
type input "maaru_sosa"
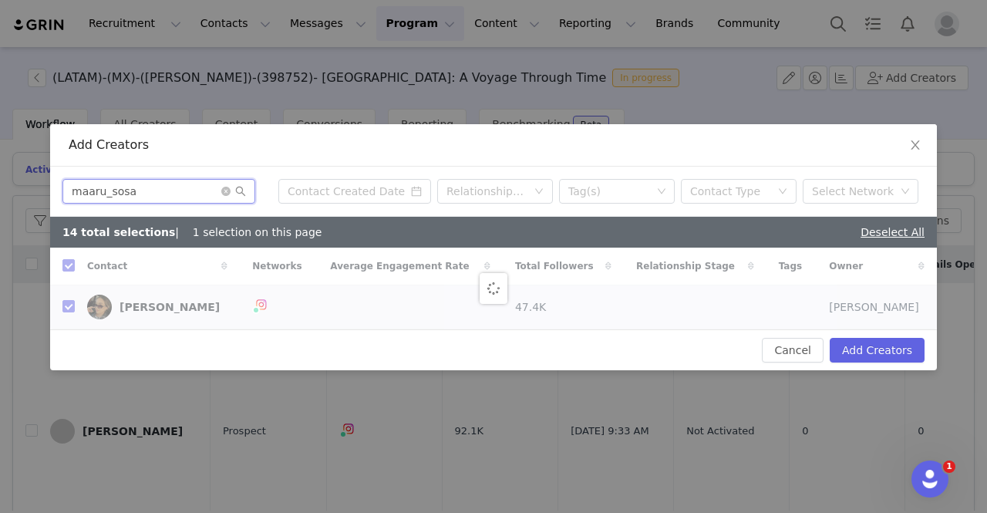
checkbox input "false"
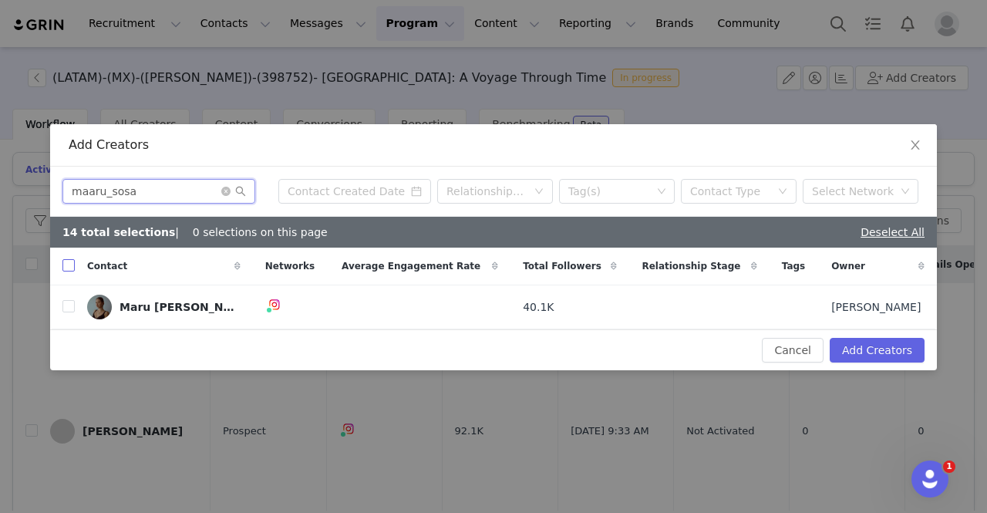
type input "maaru_sosa"
click at [71, 264] on input "checkbox" at bounding box center [68, 265] width 12 height 12
checkbox input "true"
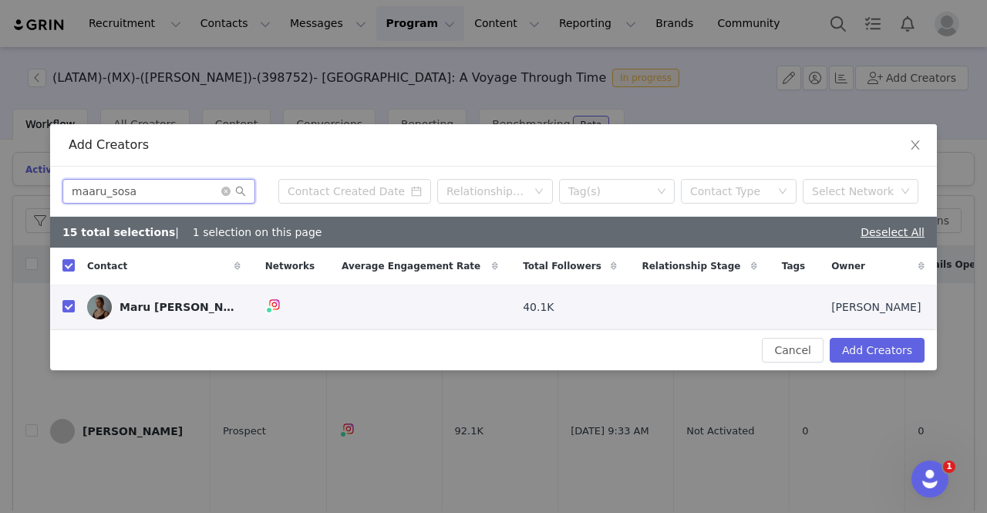
drag, startPoint x: 144, startPoint y: 191, endPoint x: 0, endPoint y: 183, distance: 144.5
click at [0, 183] on div "Add Creators maaru_sosa Relationship Stage Tag(s) Contact Type Select Network 1…" at bounding box center [493, 256] width 987 height 513
paste input "tclatz"
type input "tclatza"
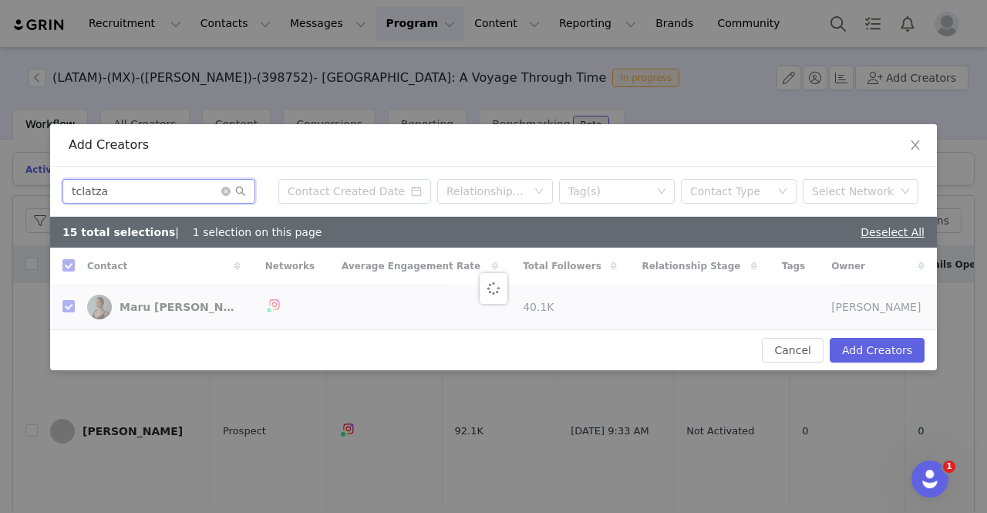
checkbox input "false"
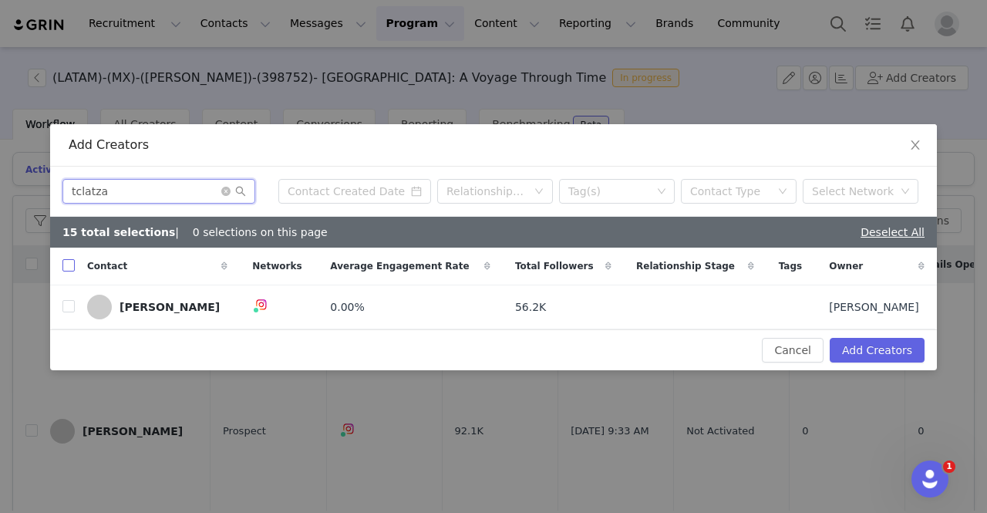
type input "tclatza"
click at [69, 263] on input "checkbox" at bounding box center [68, 265] width 12 height 12
checkbox input "true"
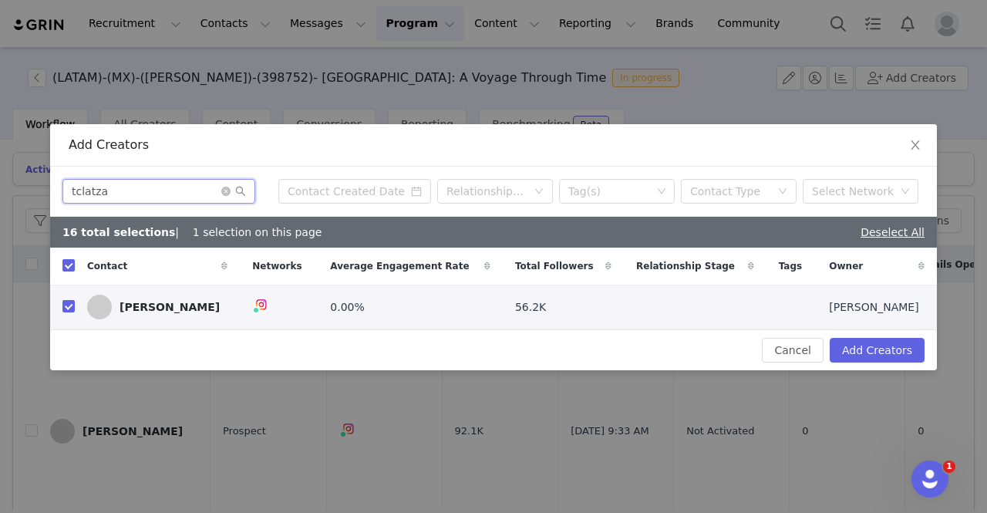
drag, startPoint x: 135, startPoint y: 197, endPoint x: 0, endPoint y: 184, distance: 135.6
click at [0, 184] on div "Add Creators tclatza Relationship Stage Tag(s) Contact Type Select Network 16 t…" at bounding box center [493, 256] width 987 height 513
paste input "mariannagonz_"
type input "mariannagonz_"
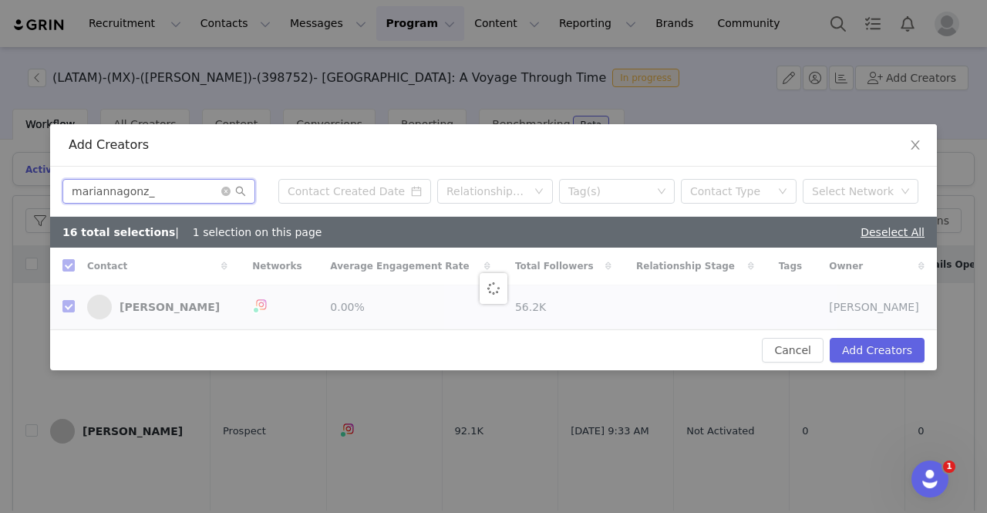
checkbox input "false"
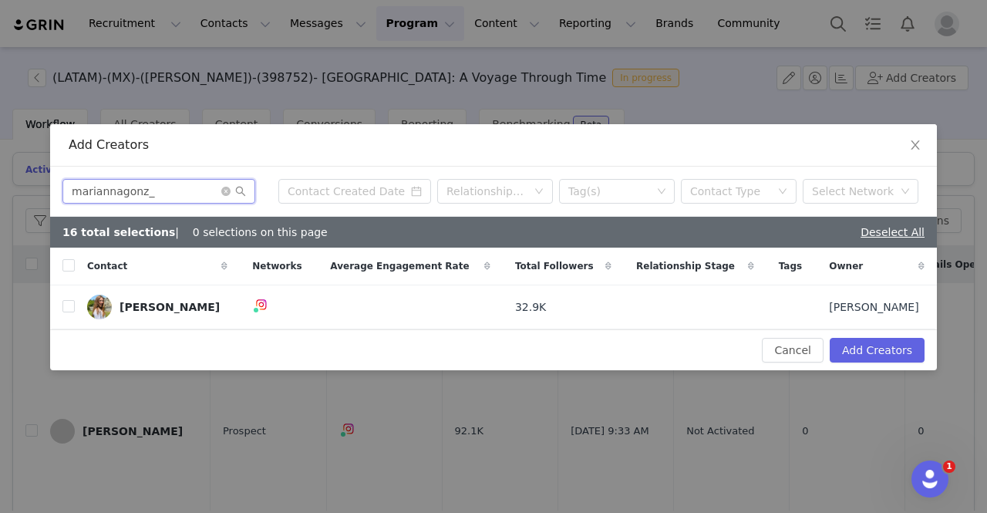
type input "mariannagonz_"
click at [75, 266] on div "Contact" at bounding box center [157, 266] width 165 height 37
click at [71, 266] on input "checkbox" at bounding box center [68, 265] width 12 height 12
checkbox input "true"
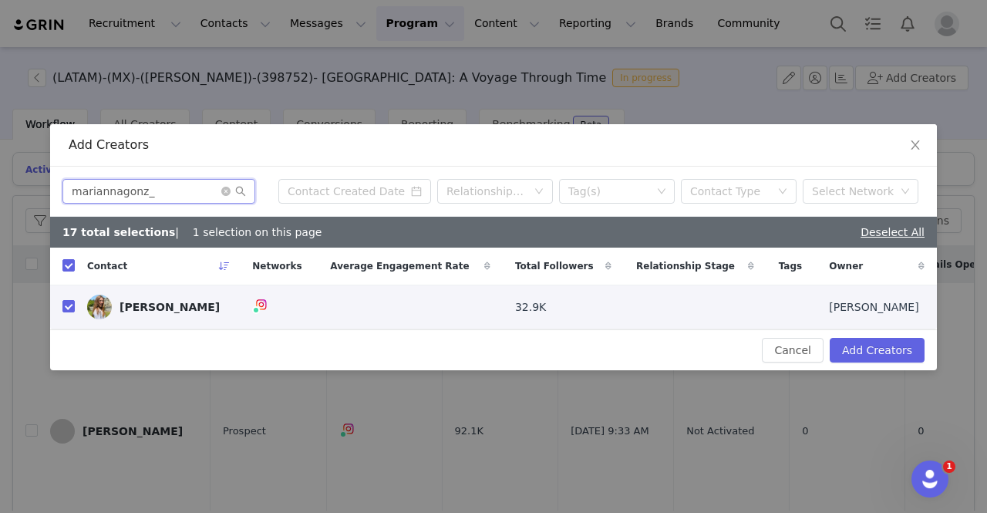
drag, startPoint x: 170, startPoint y: 197, endPoint x: 0, endPoint y: 166, distance: 173.4
click at [0, 166] on div "Add Creators mariannagonz_ Relationship Stage Tag(s) Contact Type Select Networ…" at bounding box center [493, 256] width 987 height 513
paste input "johannava"
type input "johannava"
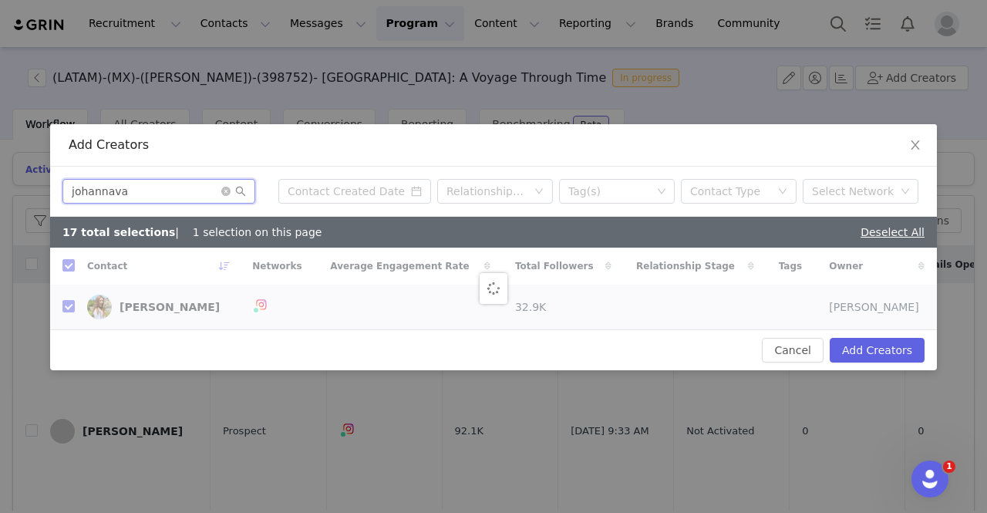
checkbox input "false"
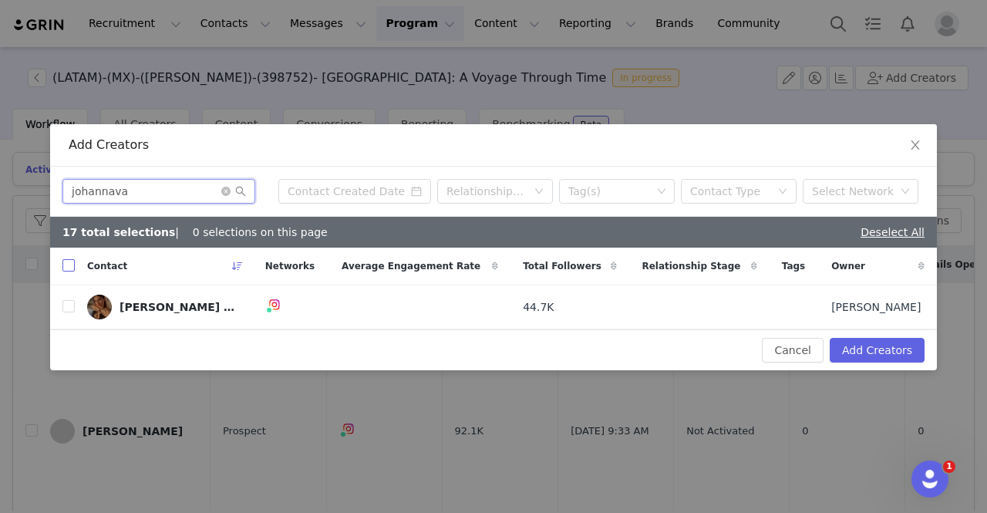
type input "johannava"
click at [71, 258] on label at bounding box center [68, 266] width 12 height 16
click at [71, 259] on input "checkbox" at bounding box center [68, 265] width 12 height 12
checkbox input "true"
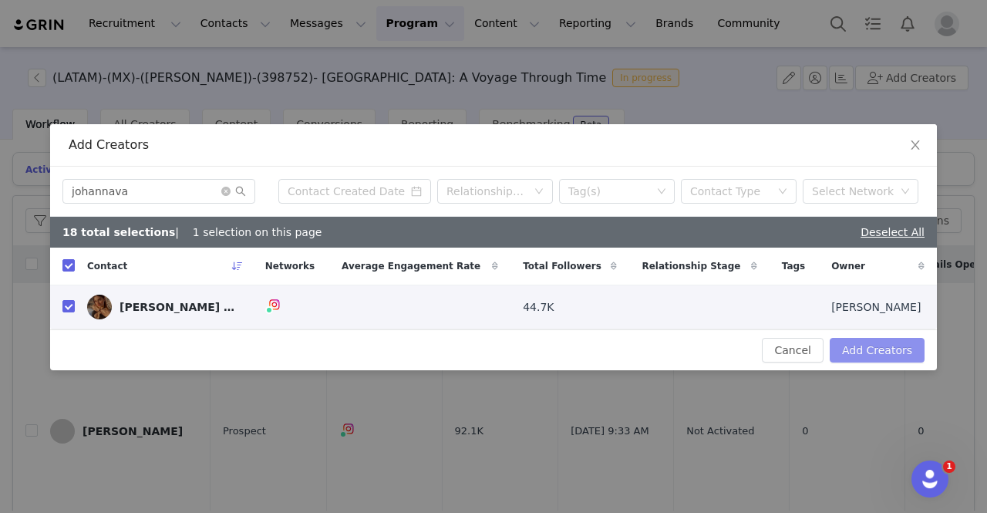
click at [882, 346] on button "Add Creators" at bounding box center [877, 350] width 95 height 25
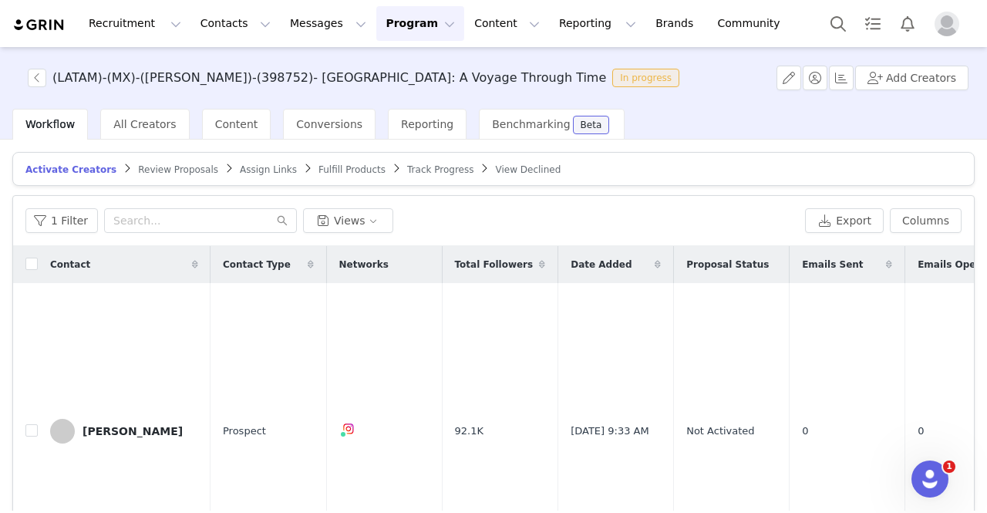
click at [571, 266] on span "Date Added" at bounding box center [601, 265] width 61 height 14
click at [26, 424] on input "checkbox" at bounding box center [31, 430] width 12 height 12
checkbox input "true"
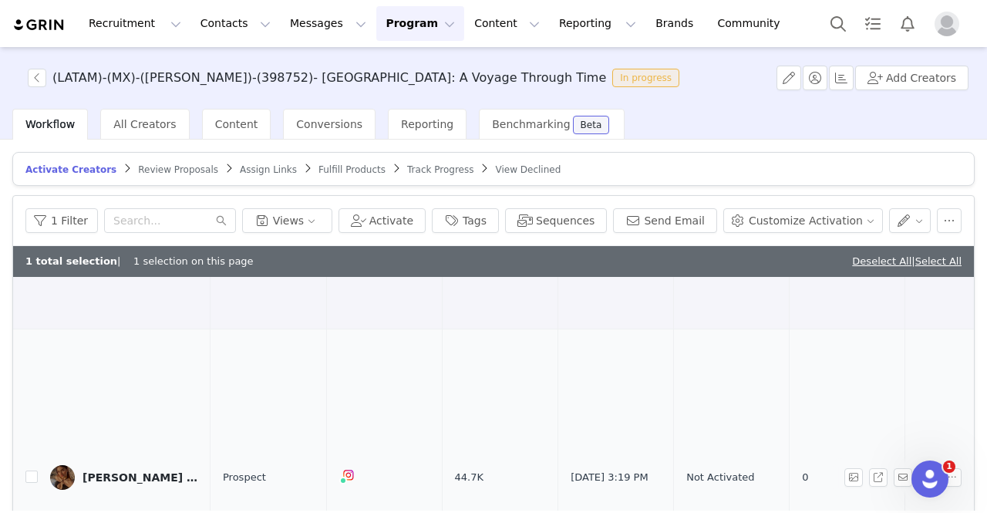
scroll to position [309, 0]
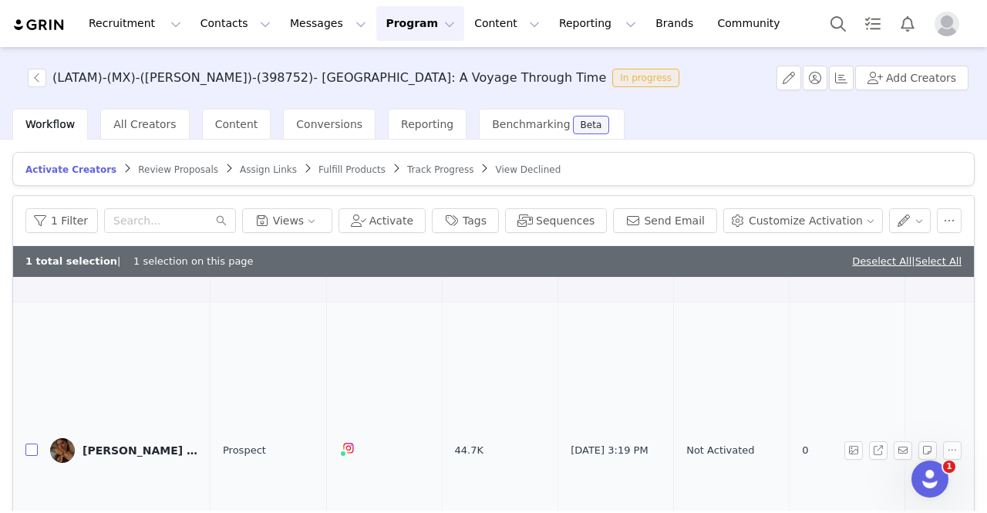
click at [31, 444] on input "checkbox" at bounding box center [31, 450] width 12 height 12
checkbox input "true"
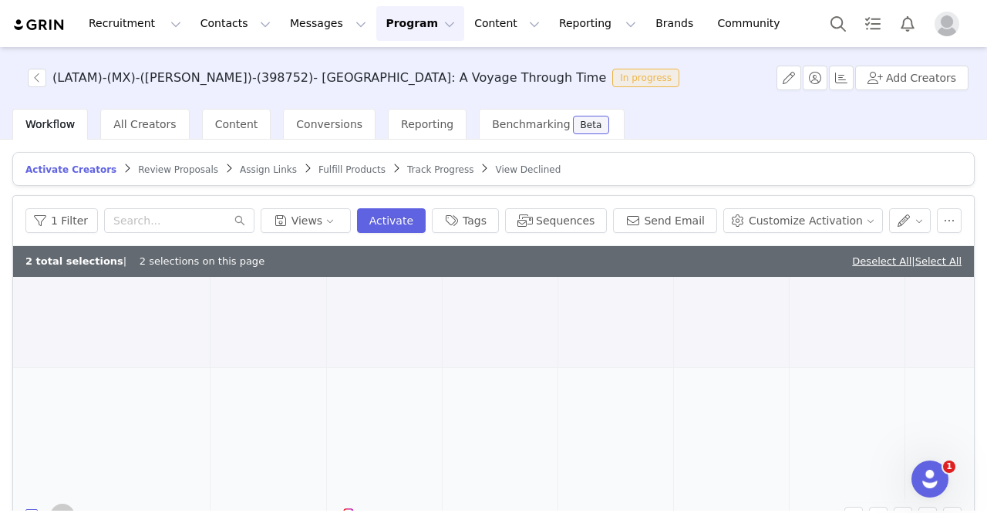
click at [28, 509] on input "checkbox" at bounding box center [31, 515] width 12 height 12
checkbox input "true"
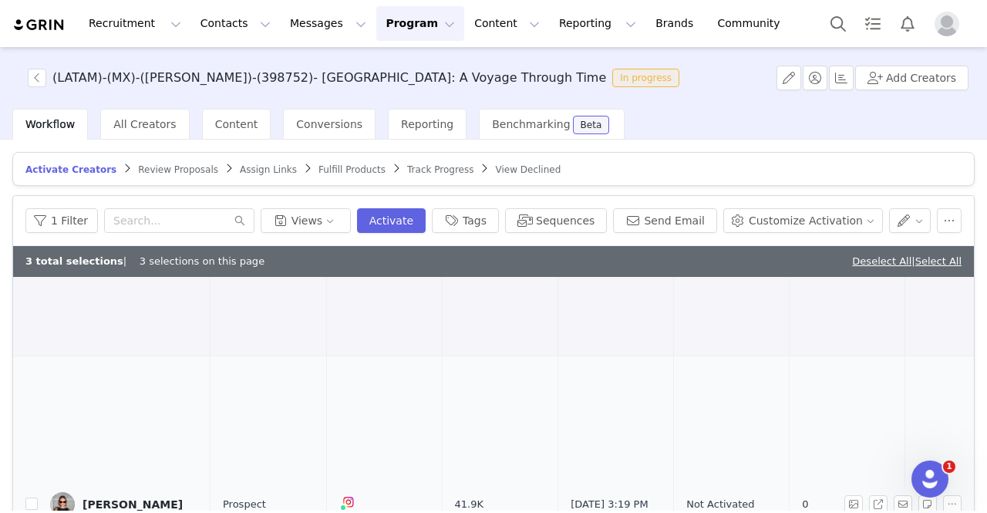
scroll to position [771, 0]
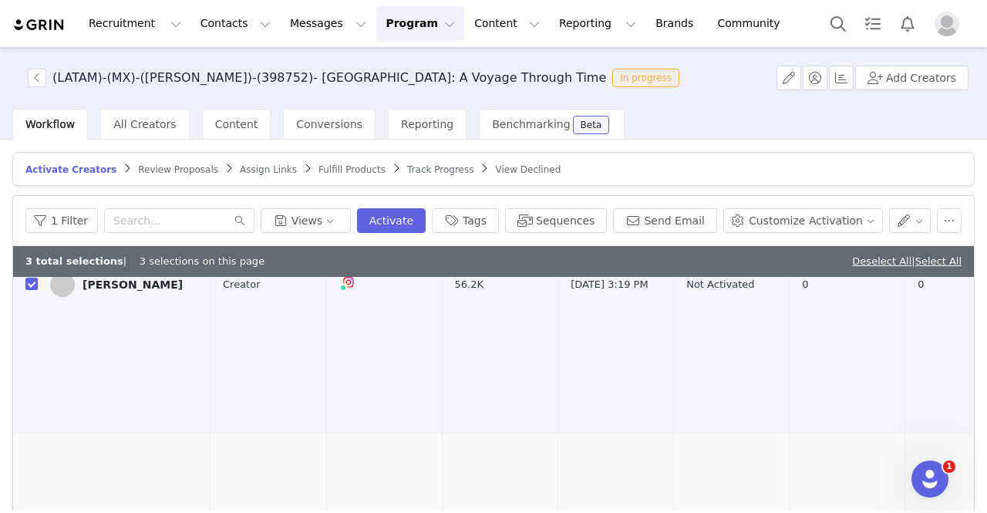
checkbox input "true"
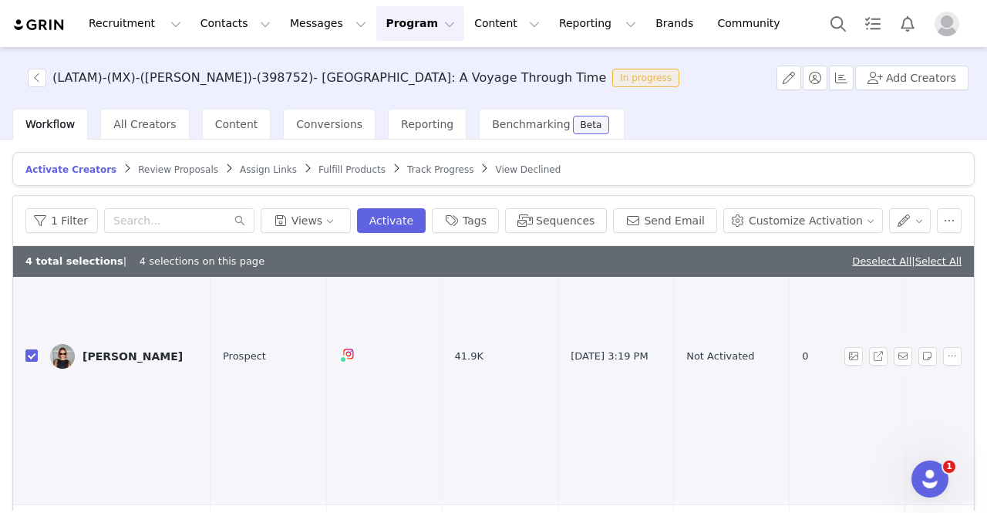
scroll to position [1003, 0]
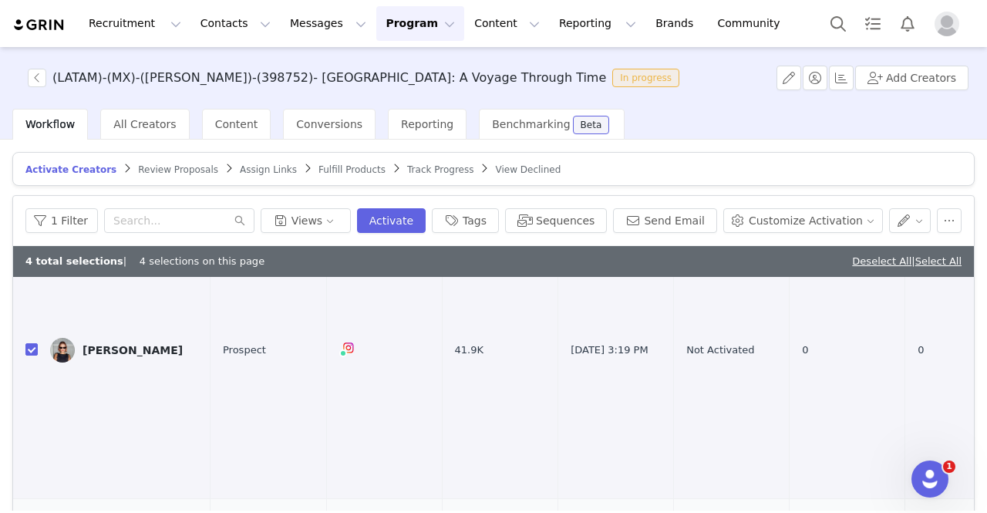
checkbox input "true"
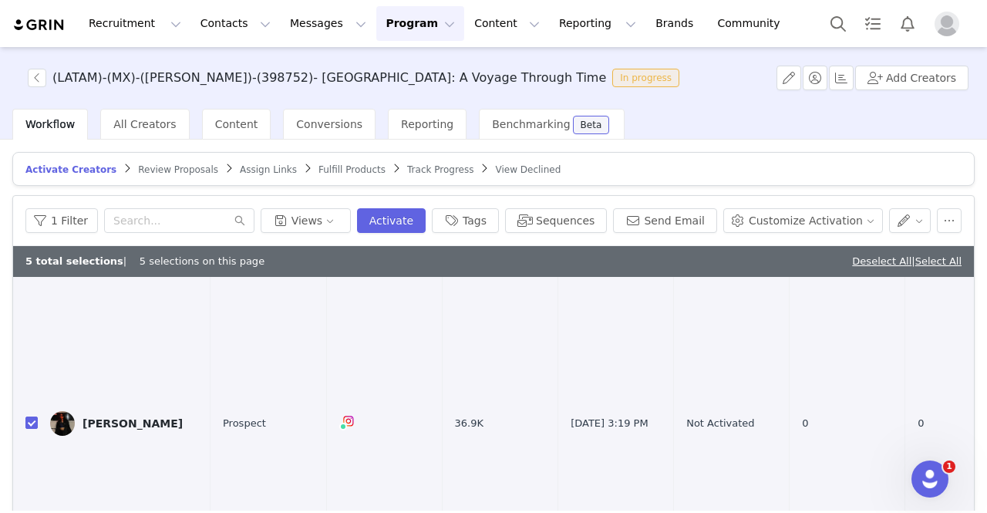
scroll to position [1311, 0]
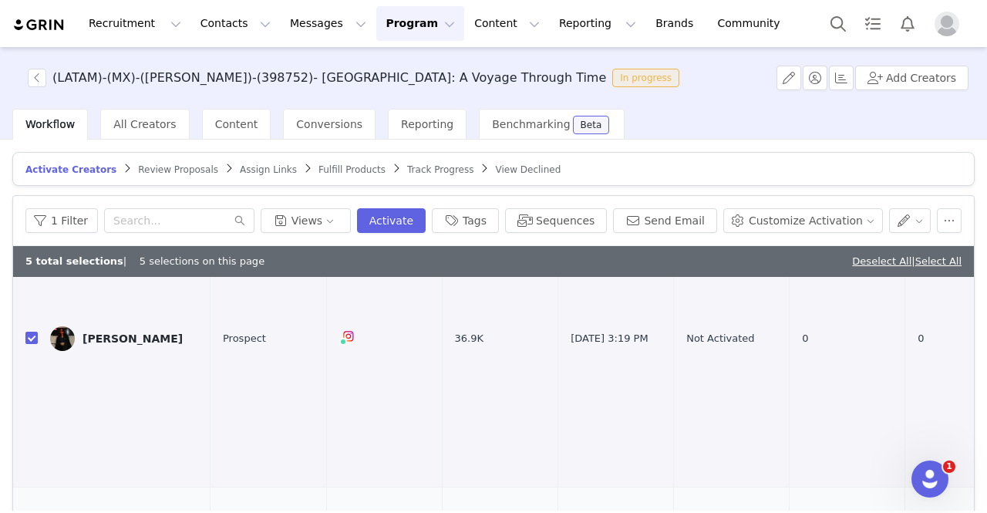
checkbox input "true"
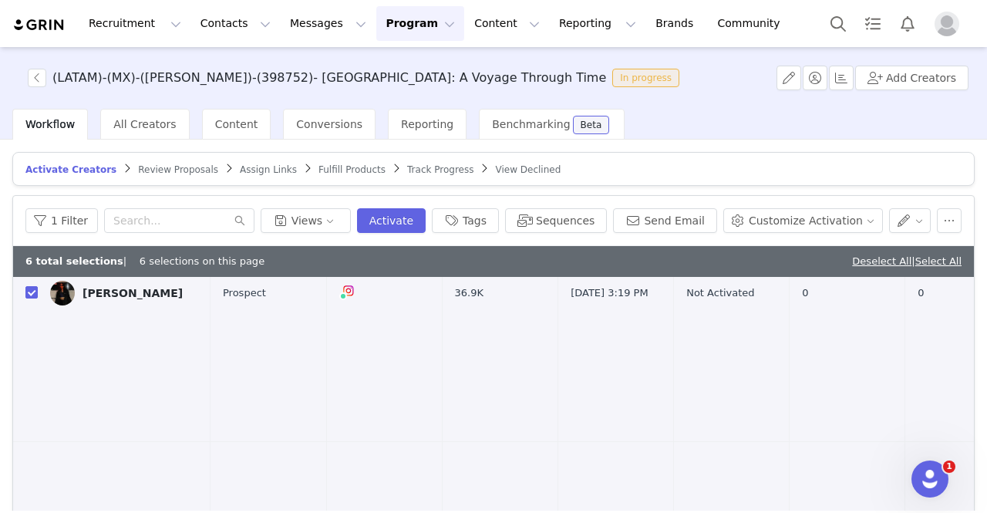
scroll to position [1543, 0]
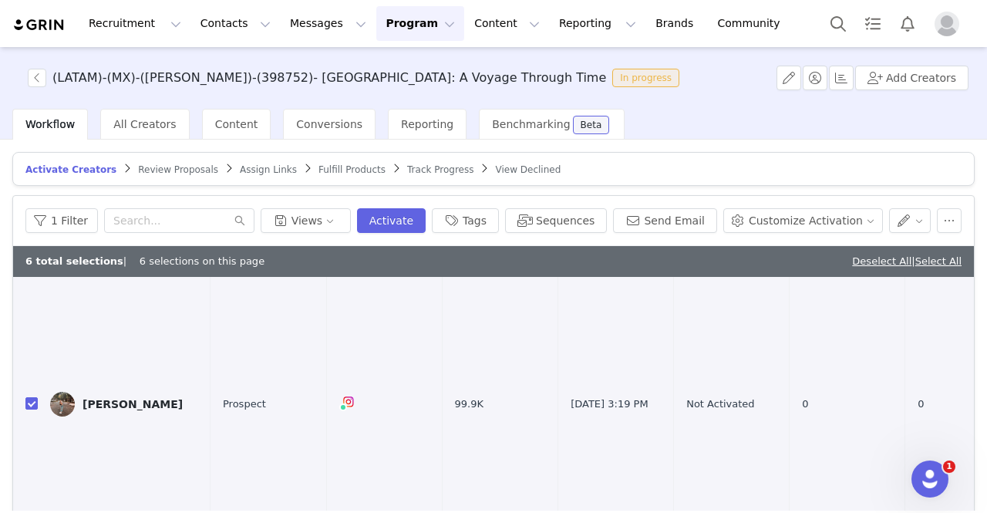
checkbox input "true"
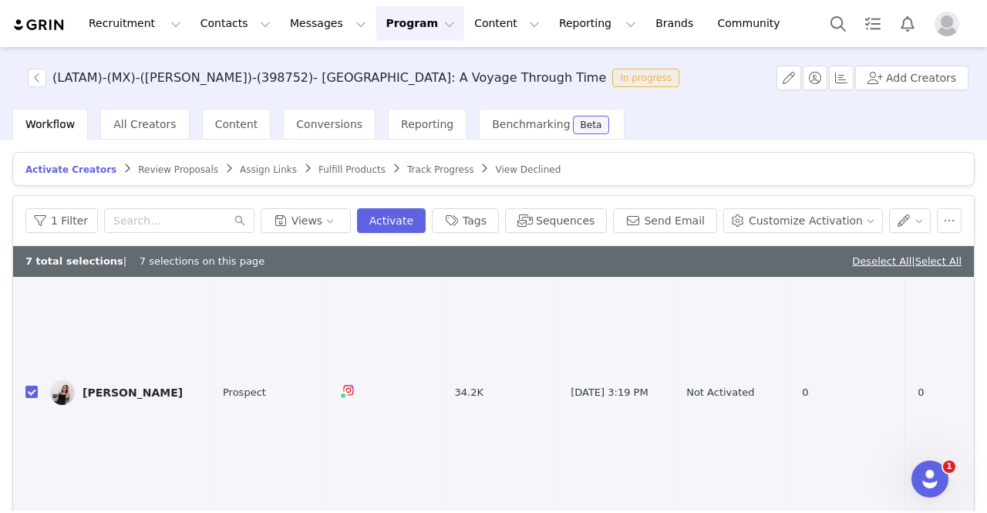
drag, startPoint x: 36, startPoint y: 413, endPoint x: 44, endPoint y: 403, distance: 12.7
checkbox input "true"
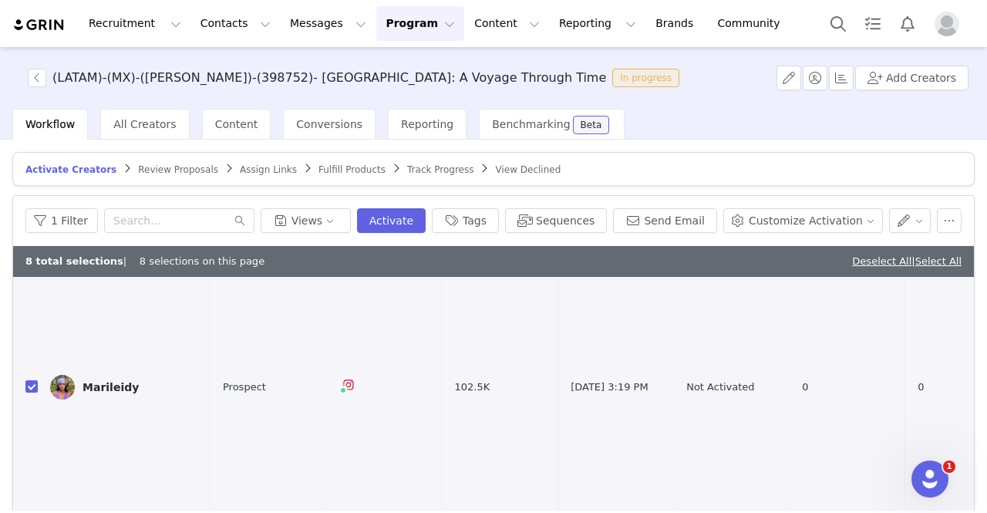
scroll to position [2160, 0]
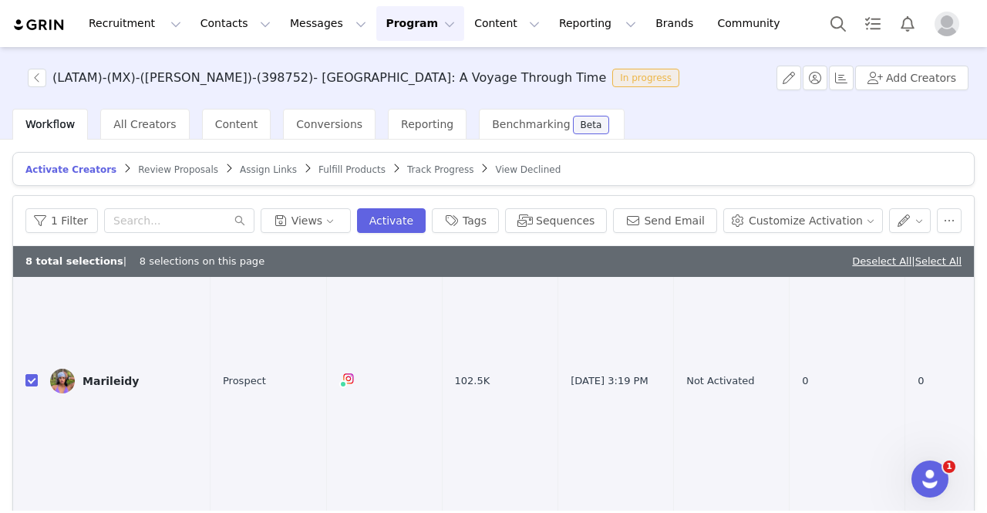
checkbox input "true"
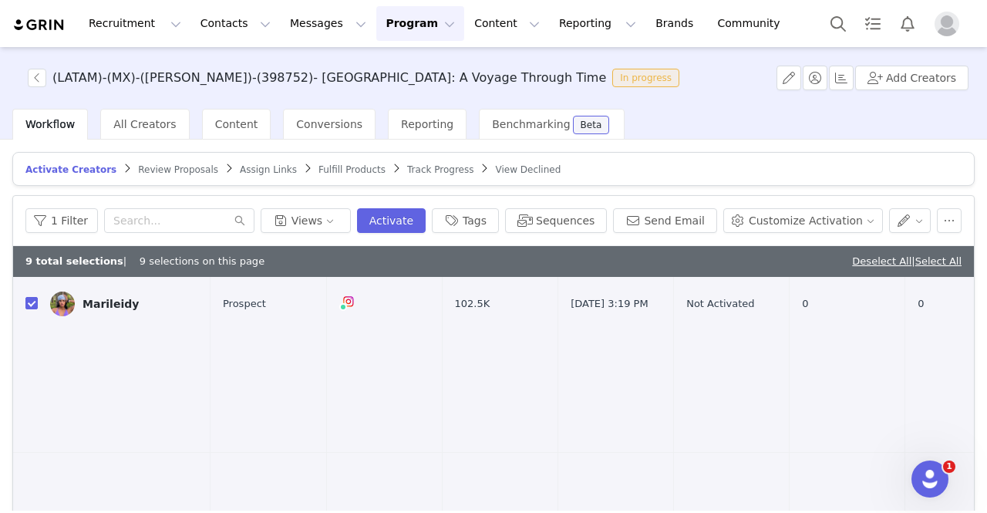
scroll to position [2391, 0]
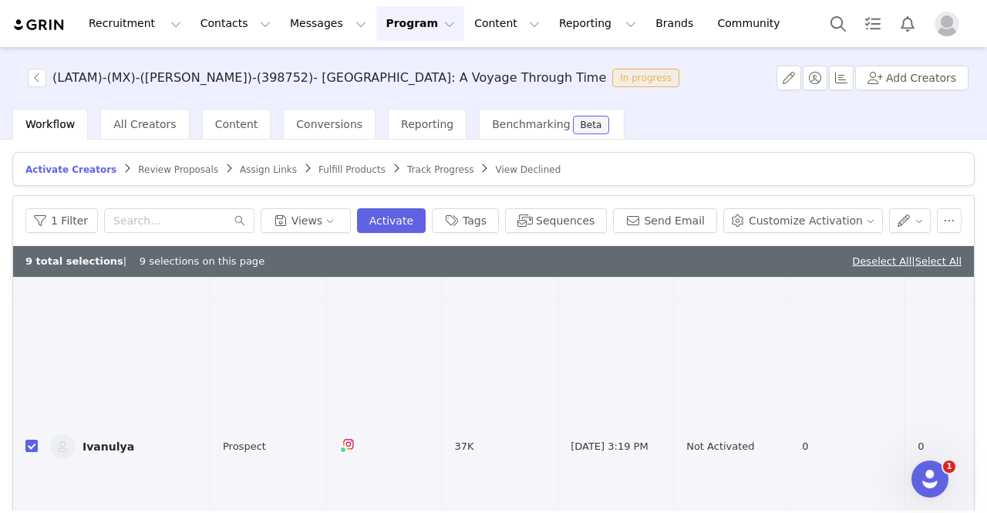
checkbox input "true"
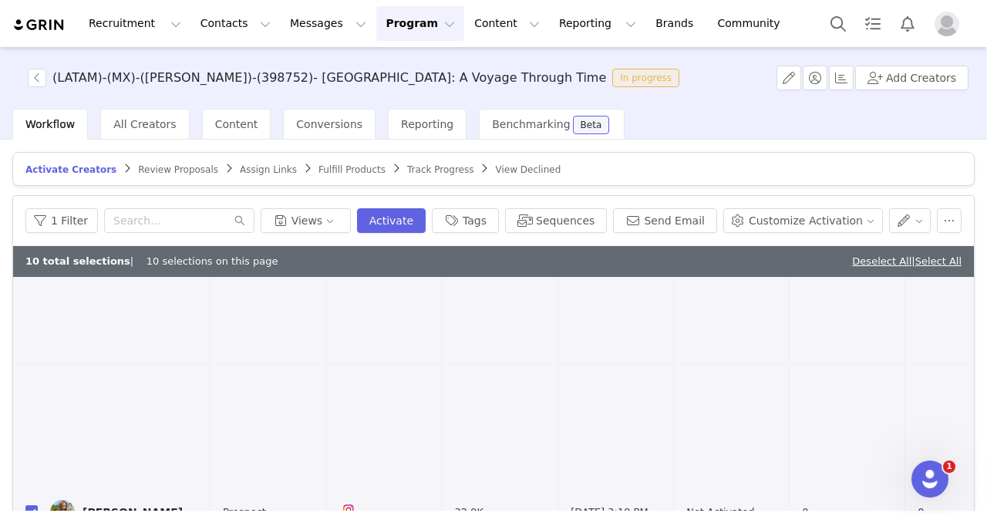
checkbox input "true"
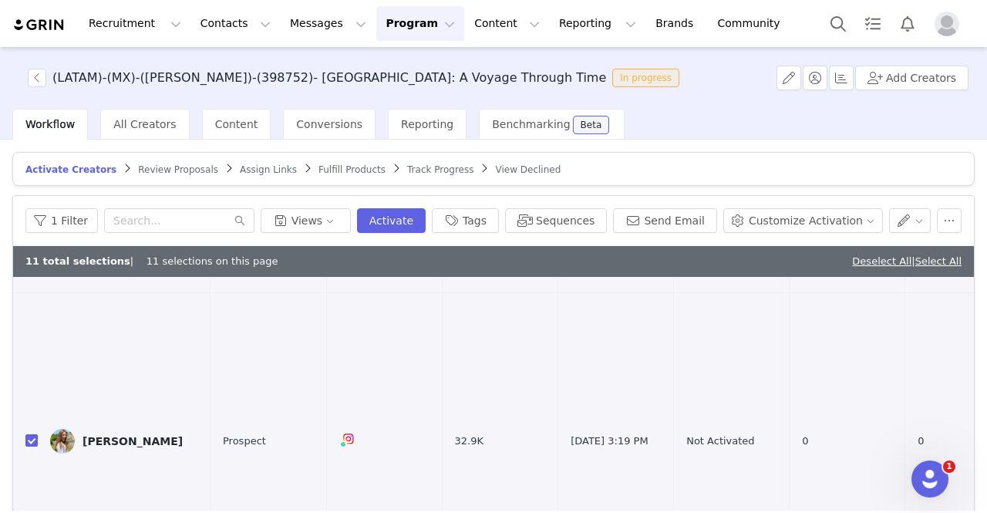
scroll to position [2854, 0]
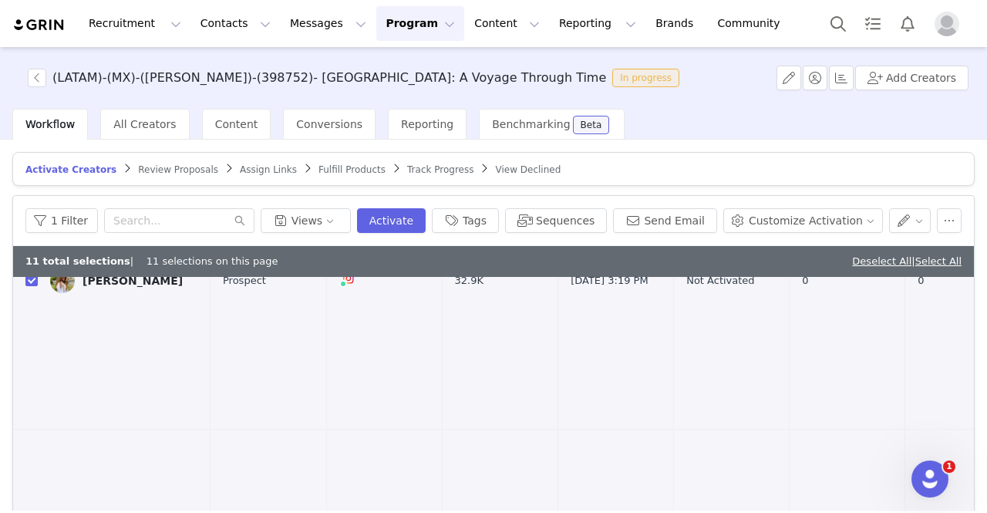
checkbox input "true"
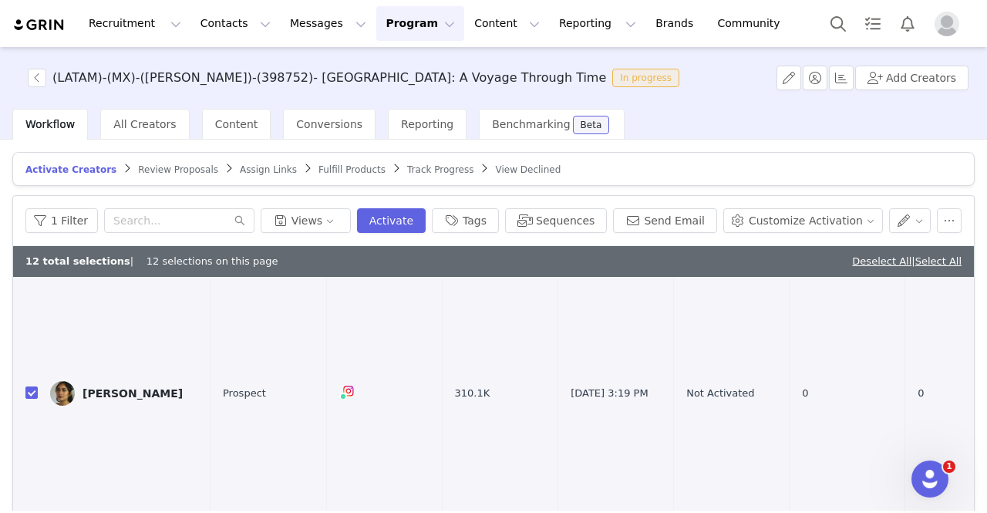
scroll to position [3085, 0]
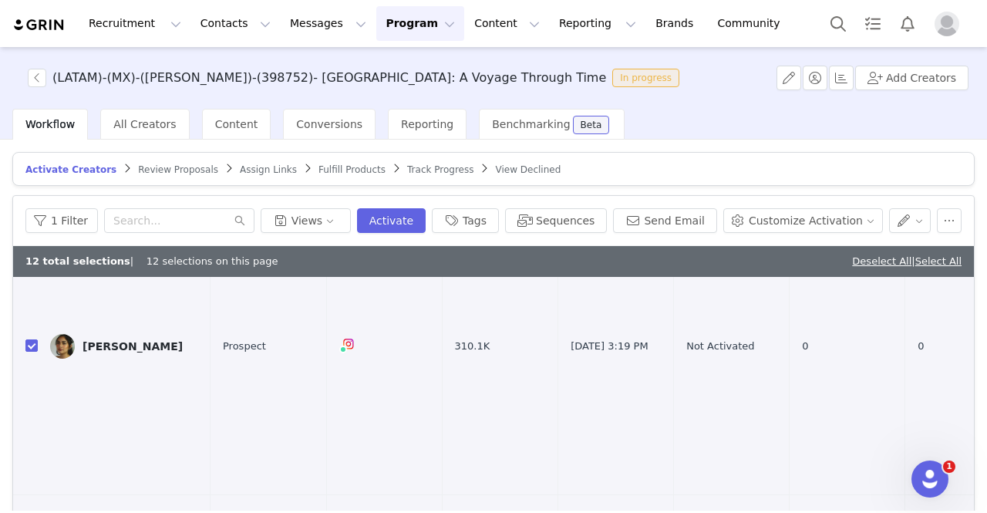
checkbox input "true"
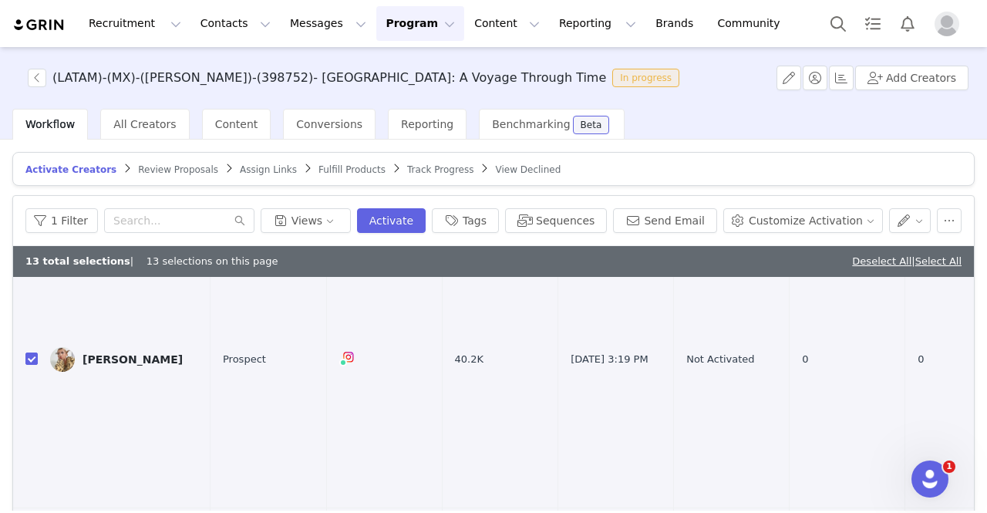
scroll to position [3394, 0]
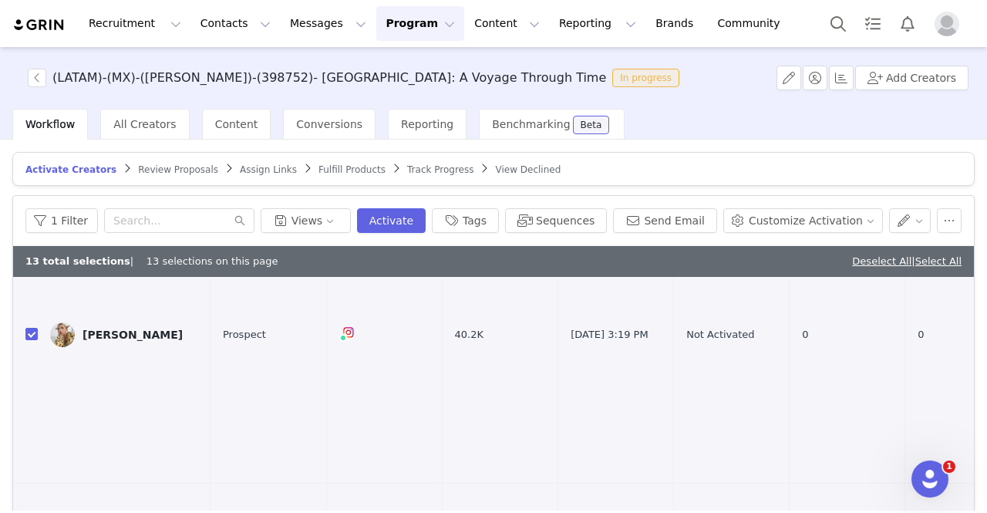
checkbox input "true"
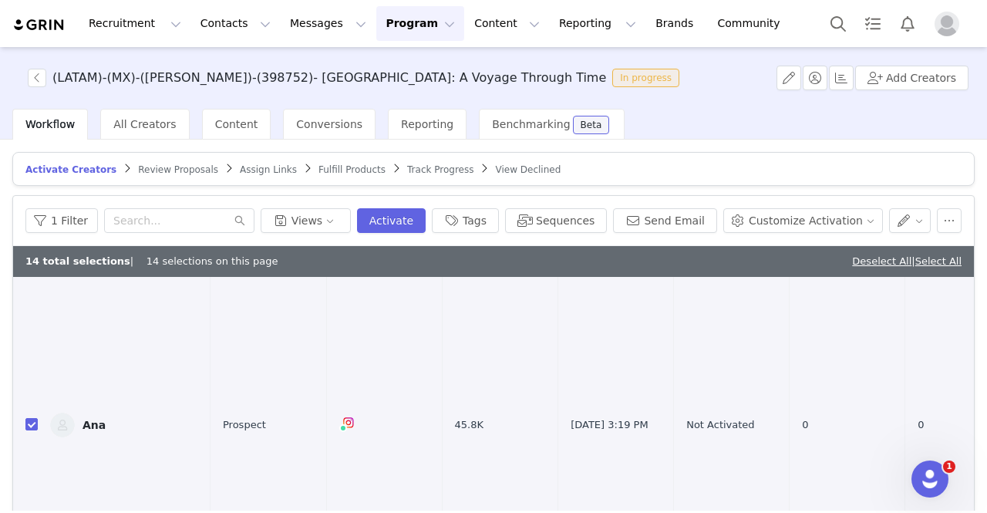
scroll to position [3625, 0]
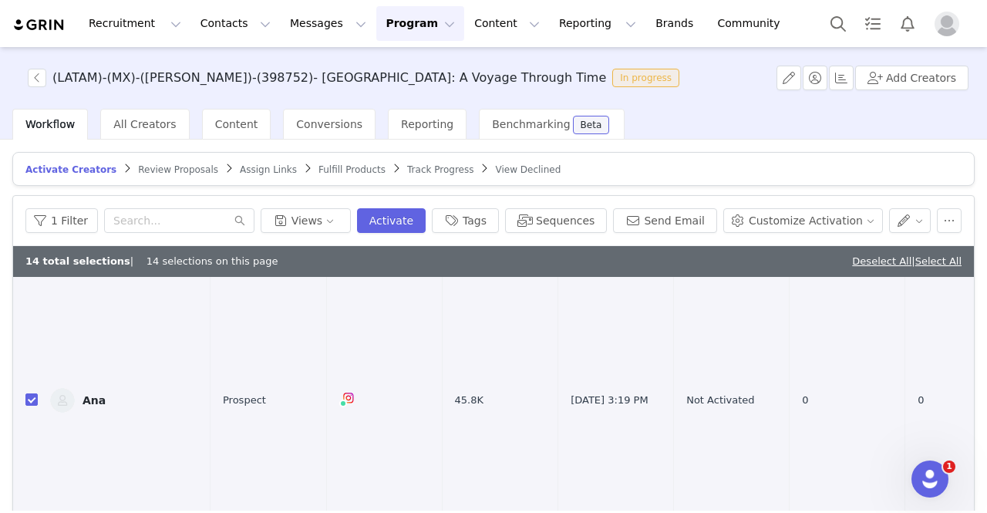
checkbox input "true"
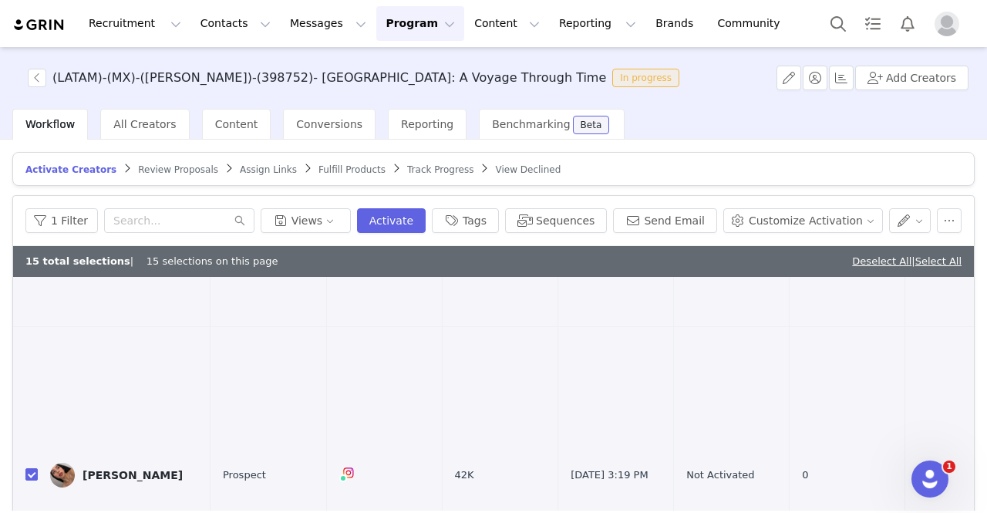
scroll to position [4011, 0]
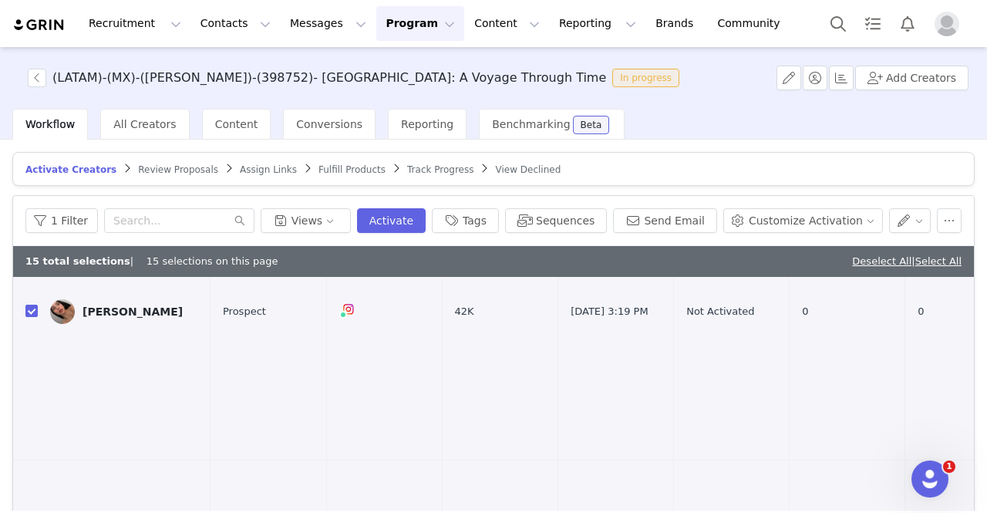
checkbox input "true"
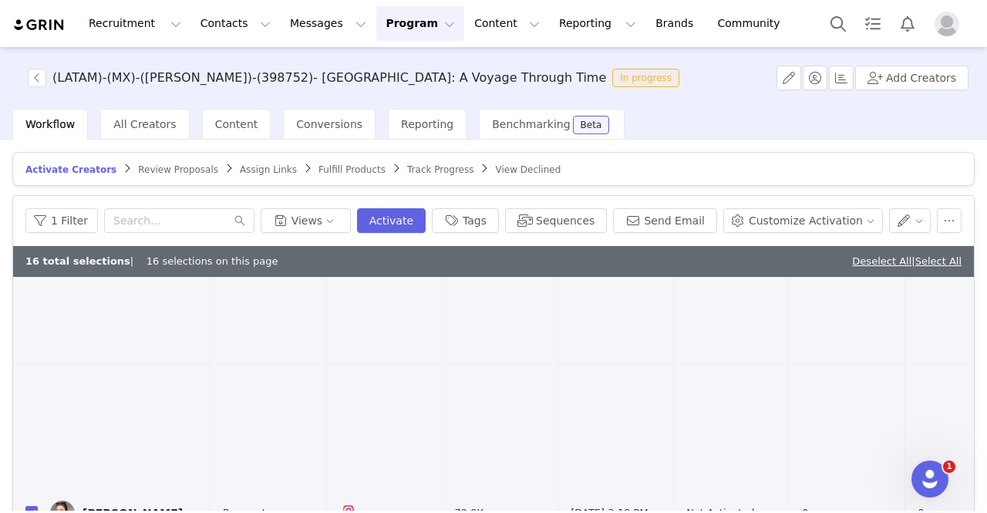
scroll to position [4165, 0]
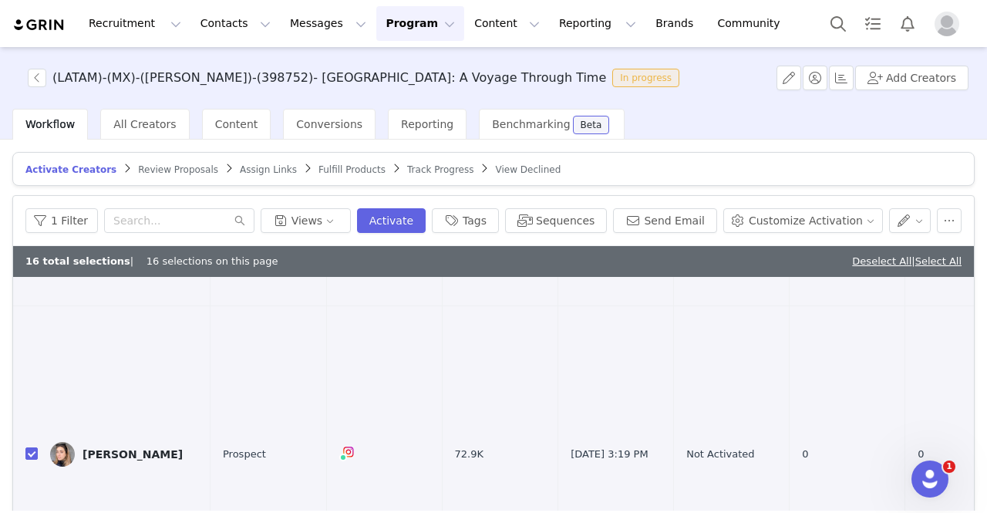
checkbox input "true"
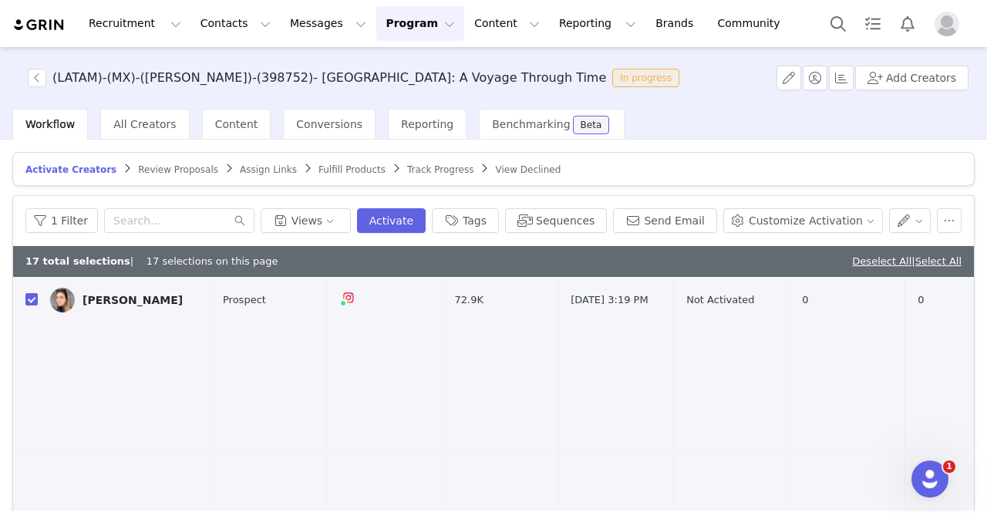
scroll to position [4474, 0]
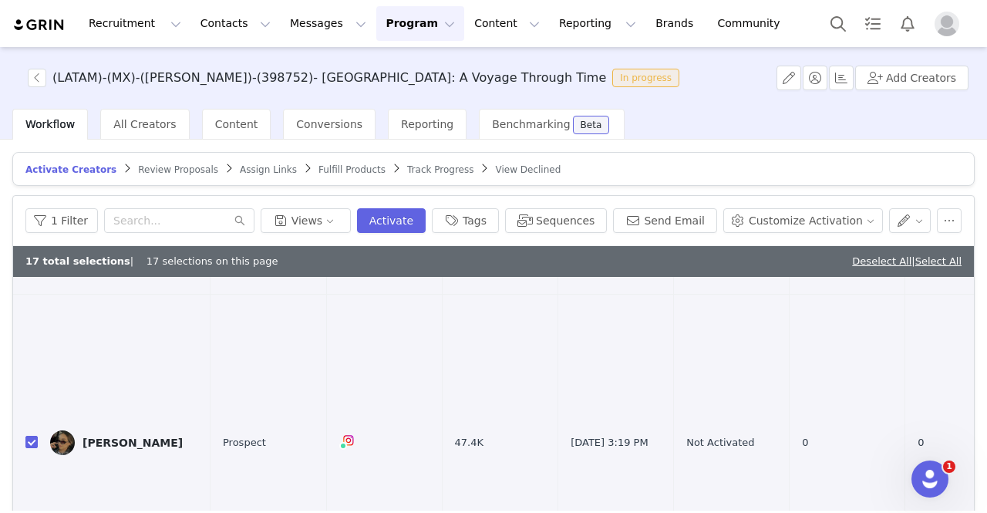
checkbox input "true"
click at [582, 212] on button "Sequences" at bounding box center [556, 220] width 102 height 25
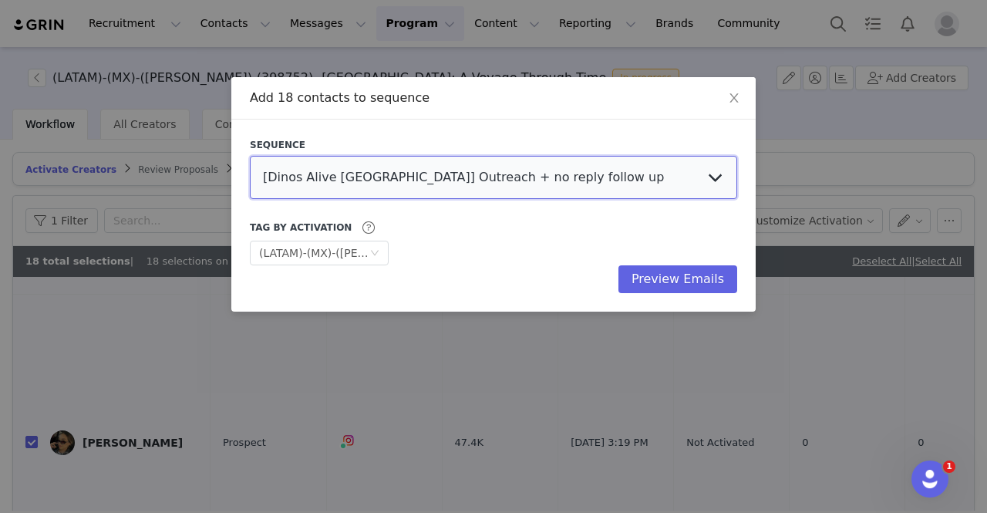
click at [417, 166] on select "[Dinos Alive [GEOGRAPHIC_DATA]] Outreach + no reply follow up [Titanic VR - [GE…" at bounding box center [493, 177] width 487 height 43
select select "90153da8-a36c-468e-b79f-d81722b1f8ad"
click at [250, 156] on select "[Dinos Alive [GEOGRAPHIC_DATA]] Outreach + no reply follow up [Titanic VR - [GE…" at bounding box center [493, 177] width 487 height 43
click at [503, 177] on select "[Dinos Alive [GEOGRAPHIC_DATA]] Outreach + no reply follow up [Titanic VR - [GE…" at bounding box center [493, 177] width 487 height 43
click at [250, 156] on select "[Dinos Alive [GEOGRAPHIC_DATA]] Outreach + no reply follow up [Titanic VR - [GE…" at bounding box center [493, 177] width 487 height 43
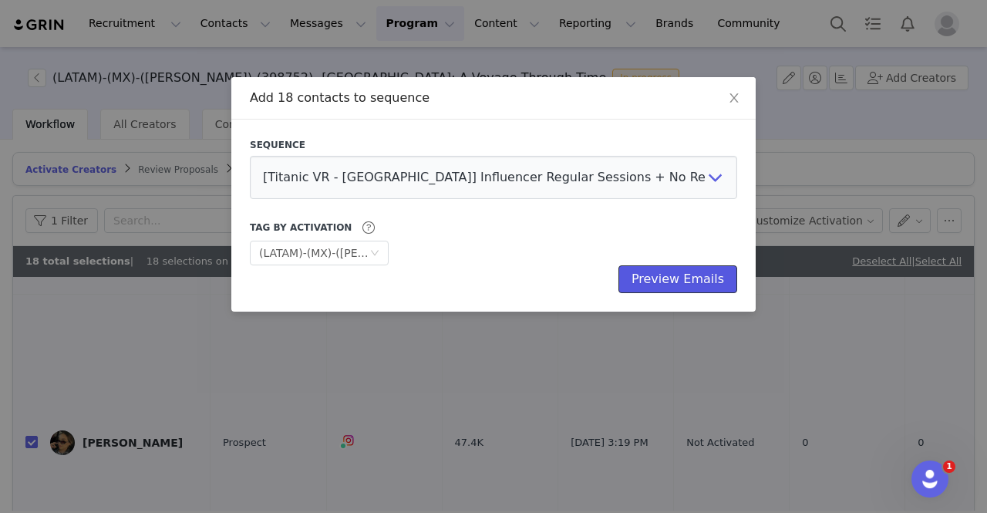
click at [663, 282] on button "Preview Emails" at bounding box center [678, 279] width 119 height 28
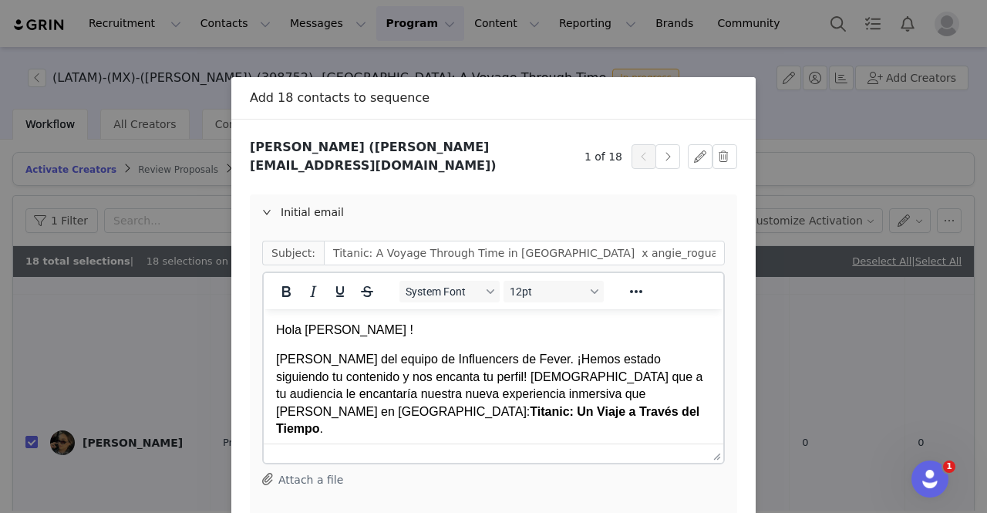
scroll to position [0, 0]
drag, startPoint x: 536, startPoint y: 412, endPoint x: 320, endPoint y: 406, distance: 216.1
click at [320, 406] on p "[PERSON_NAME] del equipo de Influencers de Fever. ¡Hemos estado siguiendo tu co…" at bounding box center [493, 394] width 435 height 86
copy p "Titanic: Un Viaje a Través del Tiempo ."
drag, startPoint x: 519, startPoint y: 241, endPoint x: 356, endPoint y: 239, distance: 162.8
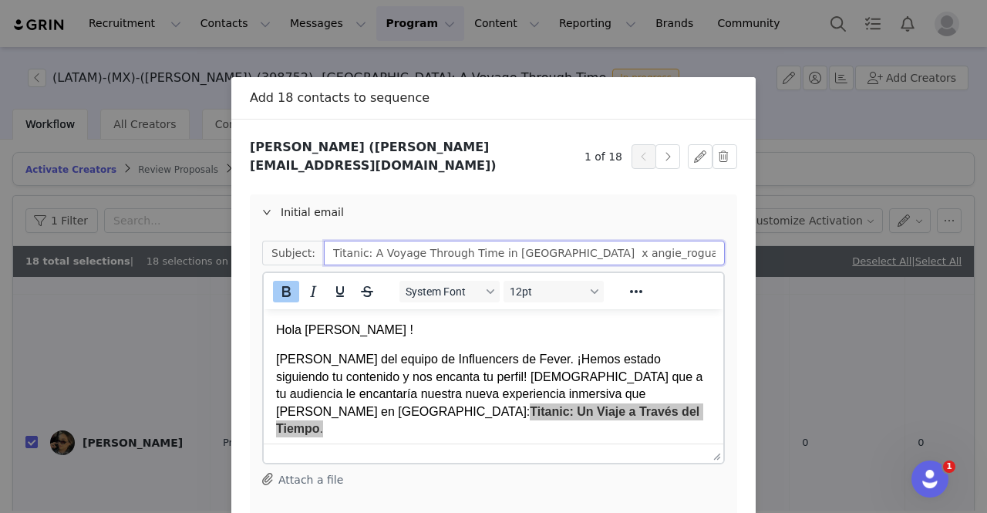
click at [356, 241] on input "Titanic: A Voyage Through Time in [GEOGRAPHIC_DATA] x angie_rogua 🚢✨" at bounding box center [524, 253] width 401 height 25
paste input "Titanic: Un Viaje a Través del Tiempo."
type input "Titanic: Titanic: Un Viaje a Través del Tiempo x angie_rogua 🚢✨"
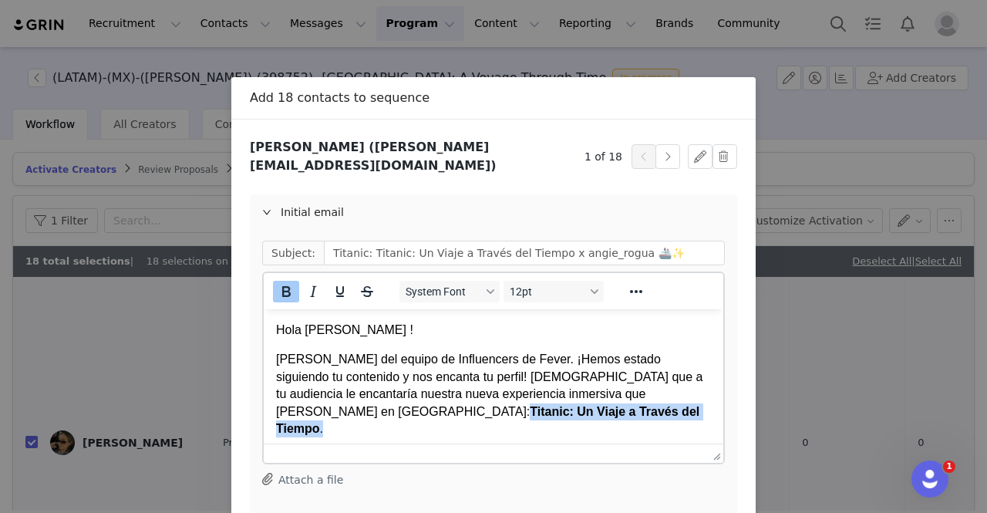
click at [538, 413] on p "[PERSON_NAME] del equipo de Influencers de Fever. ¡Hemos estado siguiendo tu co…" at bounding box center [493, 394] width 435 height 86
click at [540, 400] on p "[PERSON_NAME] del equipo de Influencers de Fever. ¡Hemos estado siguiendo tu co…" at bounding box center [493, 394] width 435 height 86
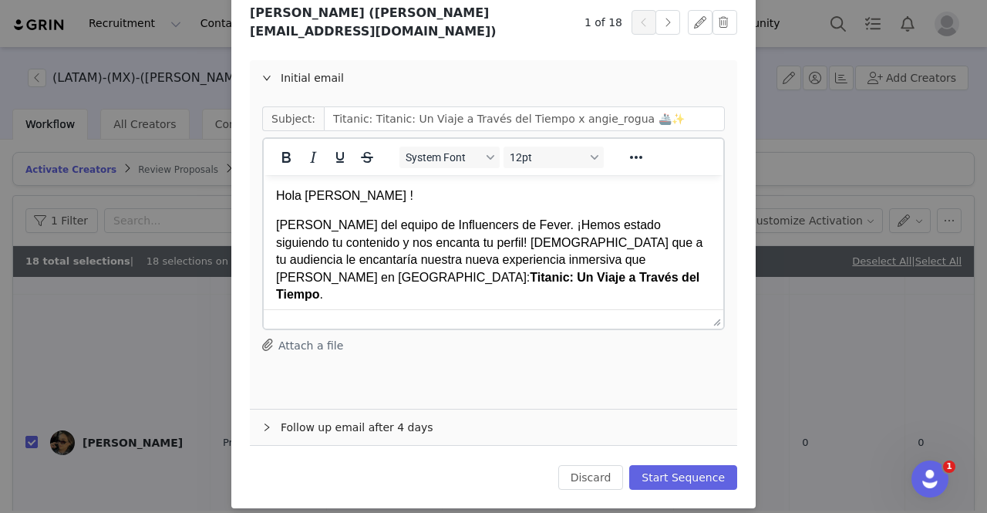
click at [380, 430] on div "Follow up email after 4 days" at bounding box center [493, 427] width 487 height 35
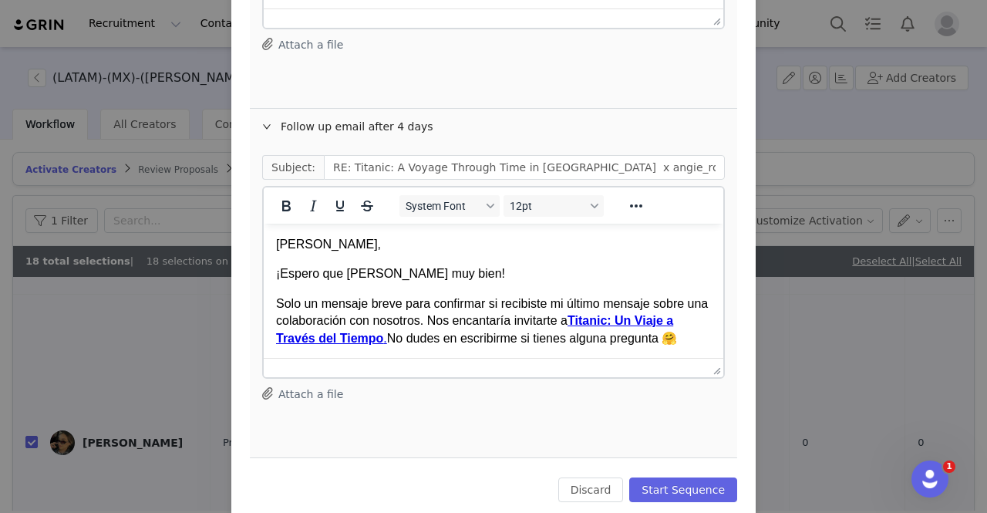
scroll to position [443, 0]
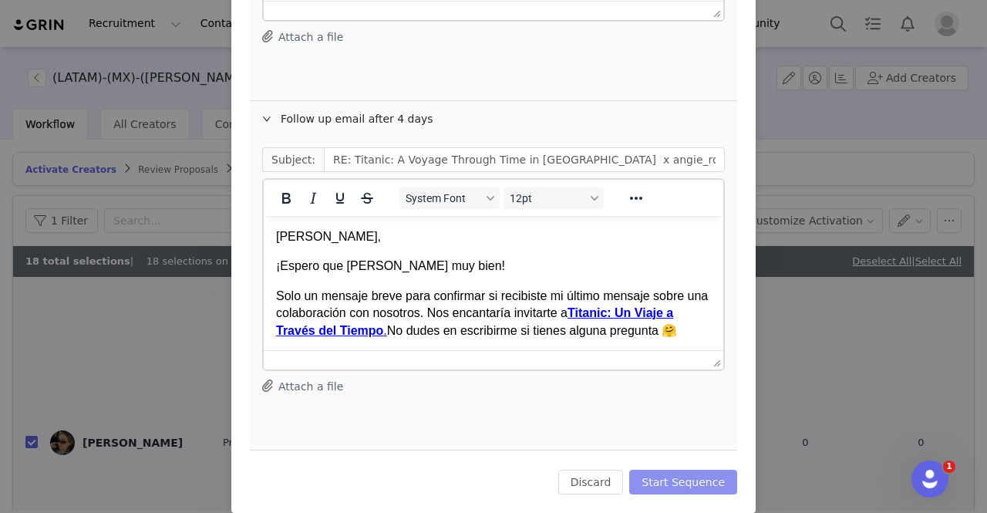
click at [688, 473] on button "Start Sequence" at bounding box center [683, 482] width 108 height 25
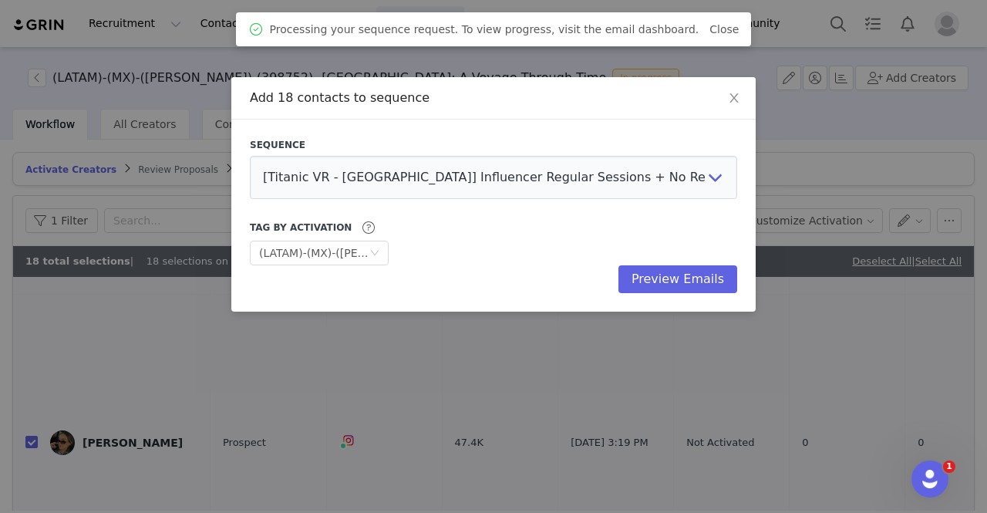
scroll to position [0, 0]
